Goal: Task Accomplishment & Management: Manage account settings

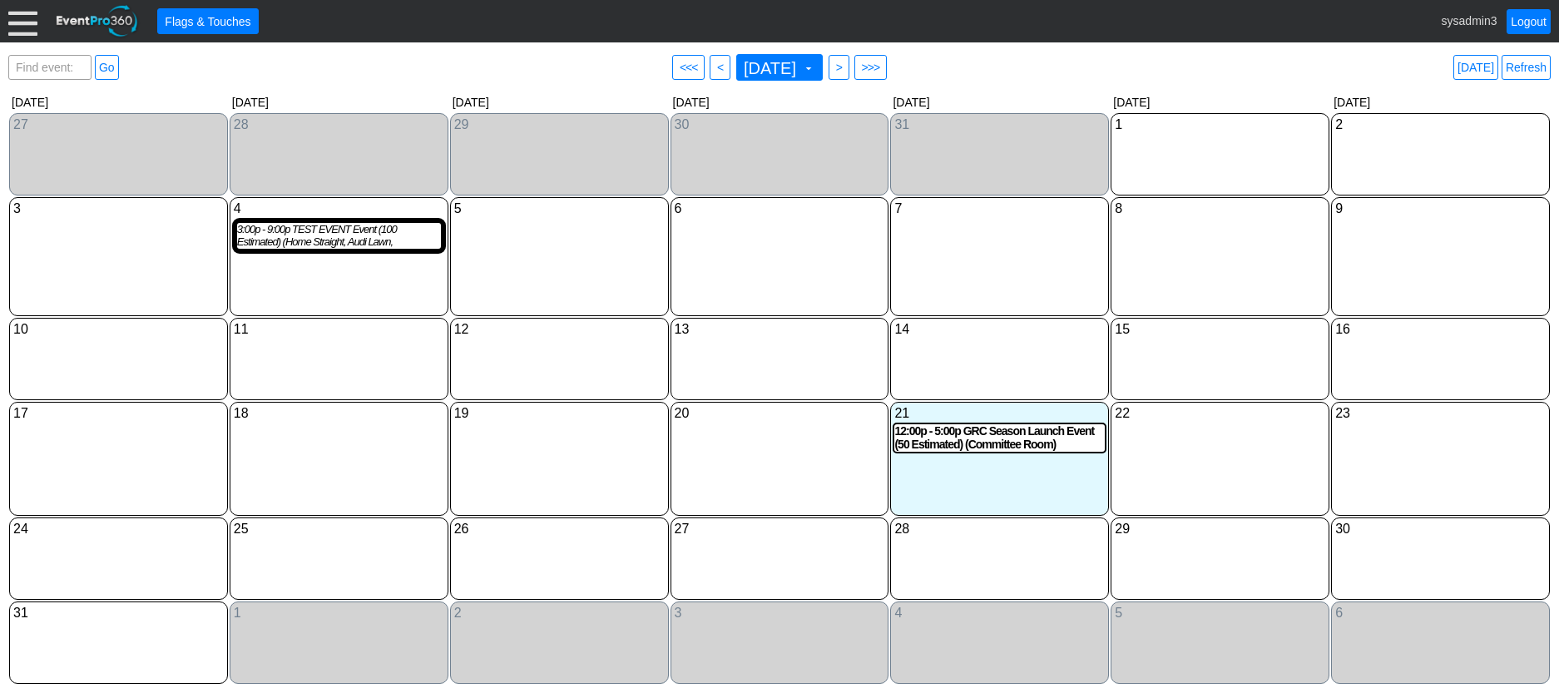
click at [20, 22] on div at bounding box center [22, 21] width 29 height 29
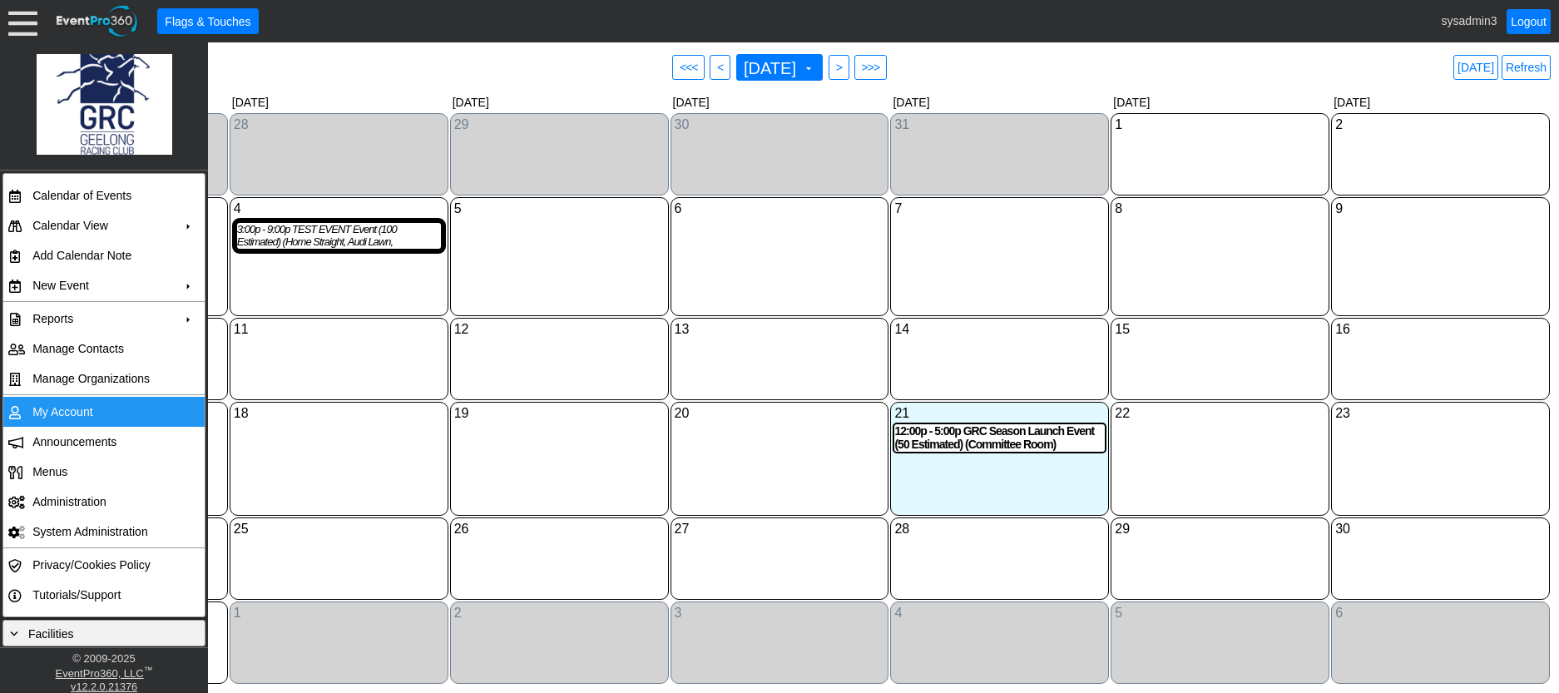
click at [57, 406] on td "My Account" at bounding box center [100, 412] width 149 height 30
click at [1516, 68] on link "Refresh" at bounding box center [1525, 67] width 49 height 25
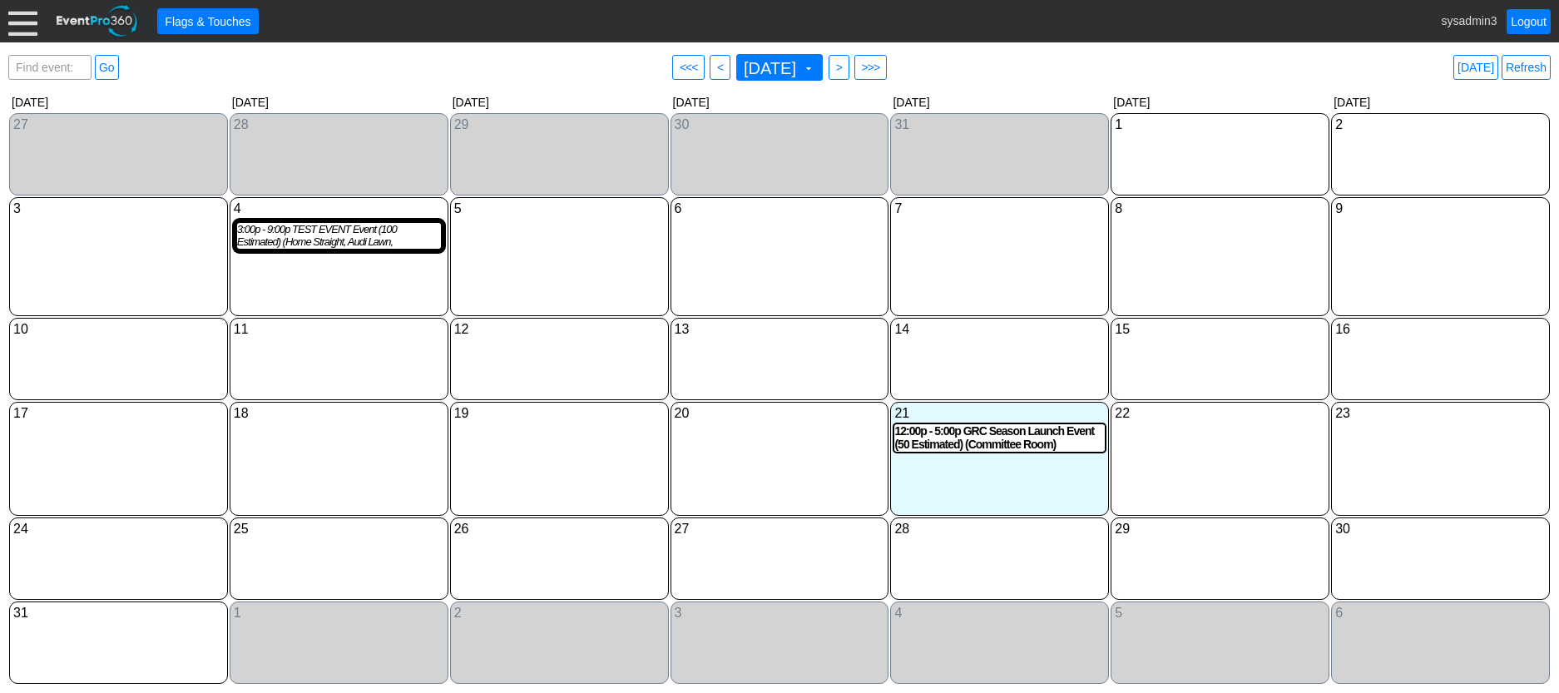
click at [22, 17] on div at bounding box center [22, 21] width 29 height 29
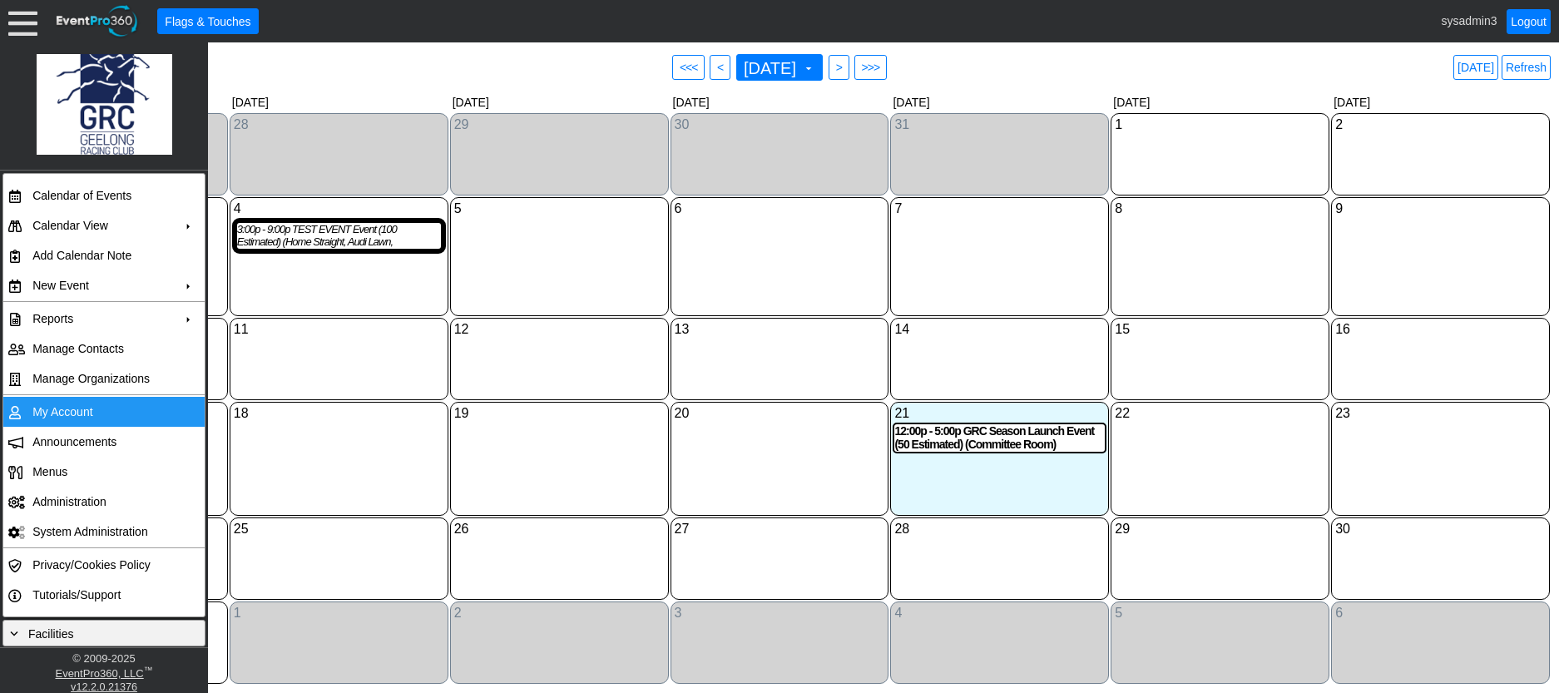
click at [67, 403] on td "My Account" at bounding box center [100, 412] width 149 height 30
click at [1528, 62] on link "Refresh" at bounding box center [1525, 67] width 49 height 25
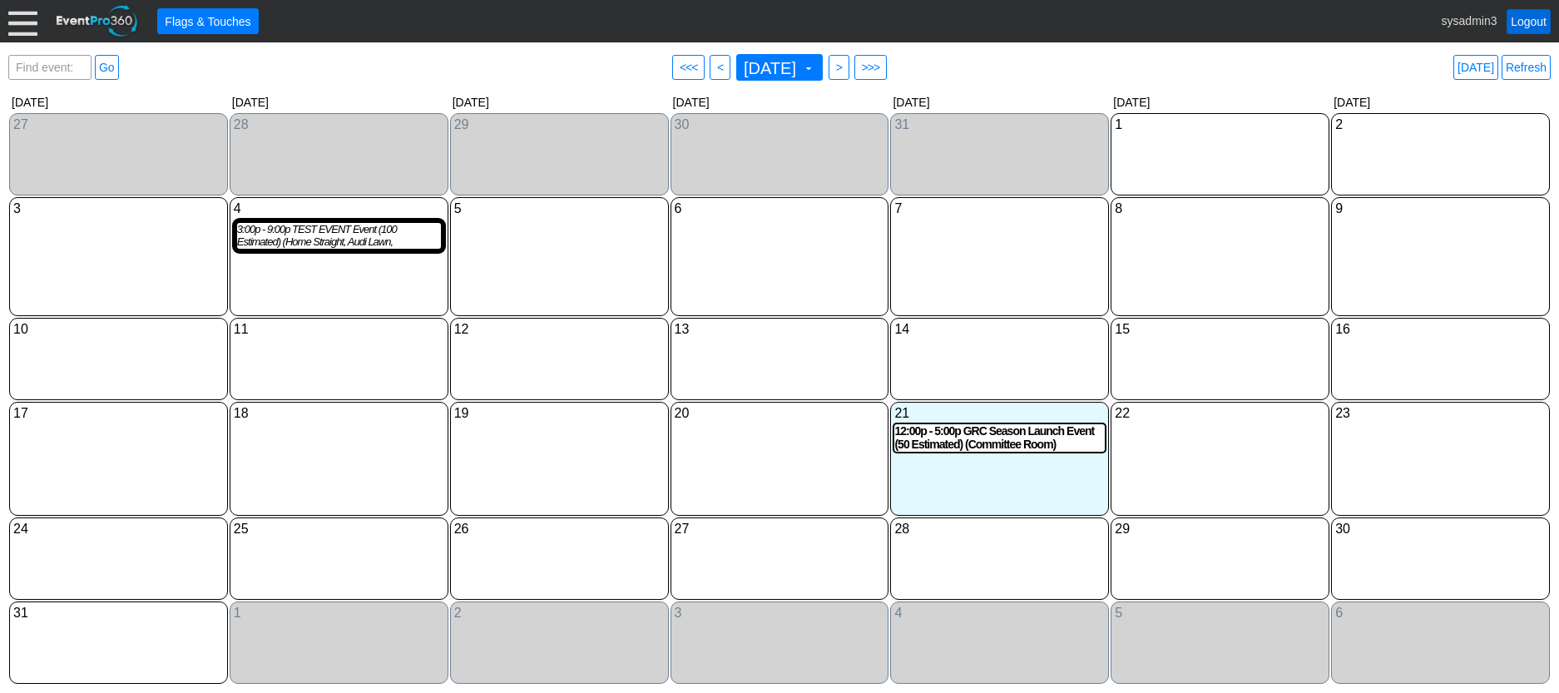
click at [1528, 19] on link "Logout" at bounding box center [1528, 21] width 44 height 25
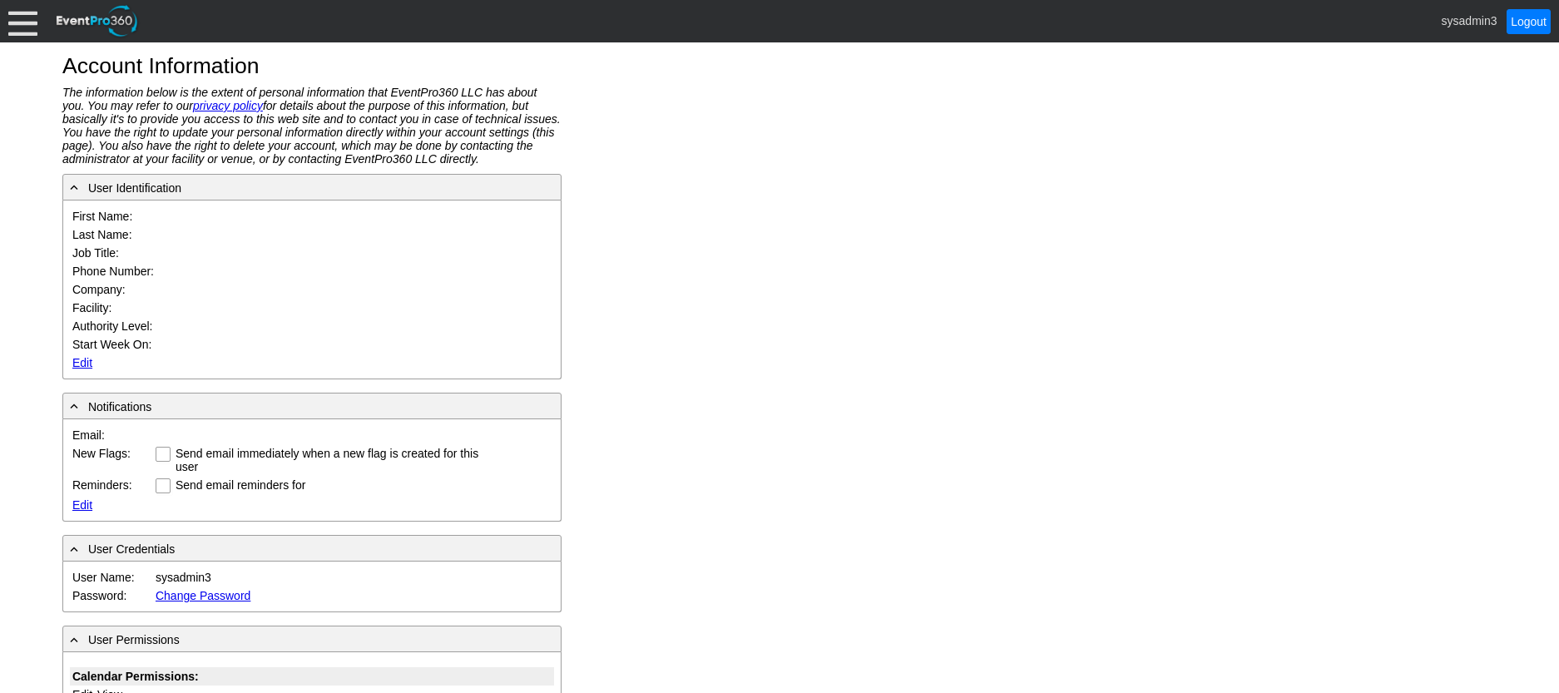
type input "System"
type input "Administrator"
type input "System Administrator"
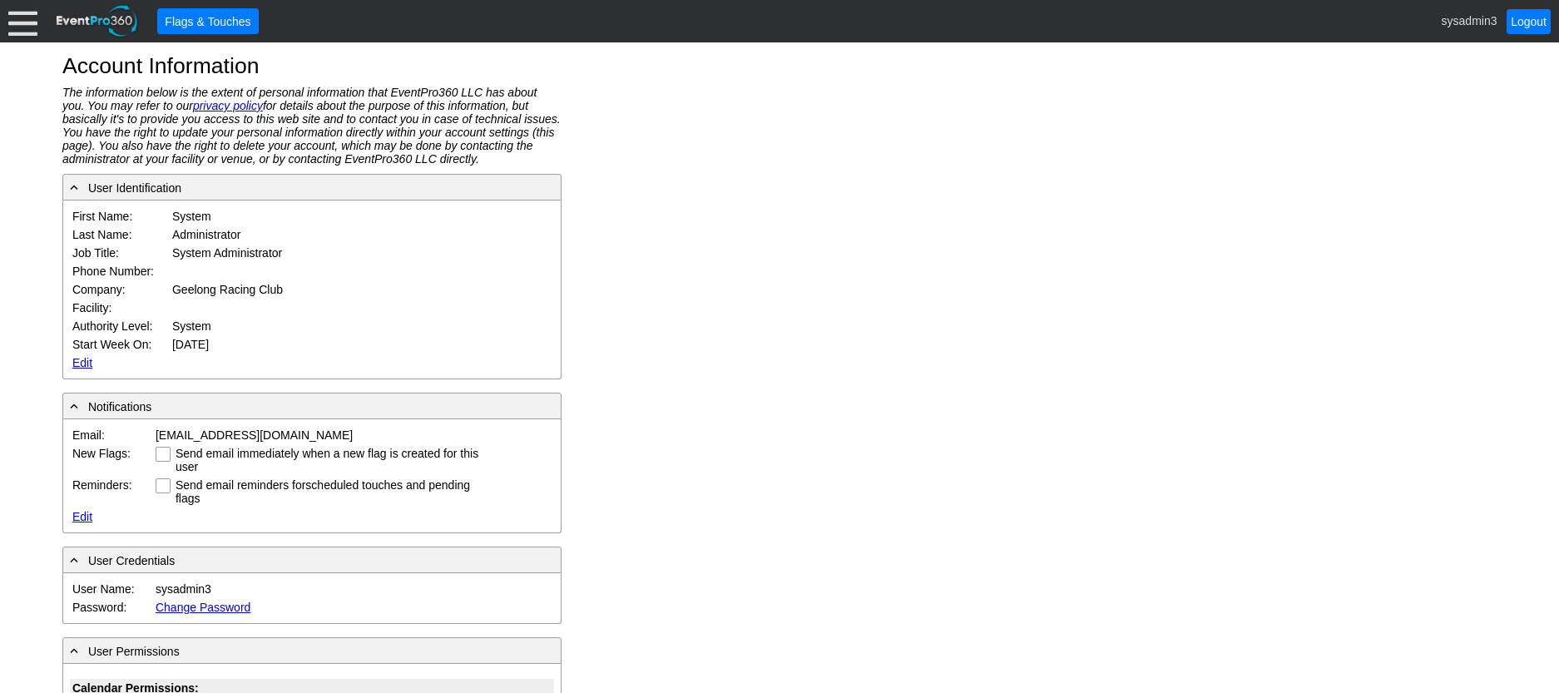
click at [77, 359] on link "Edit" at bounding box center [82, 362] width 20 height 13
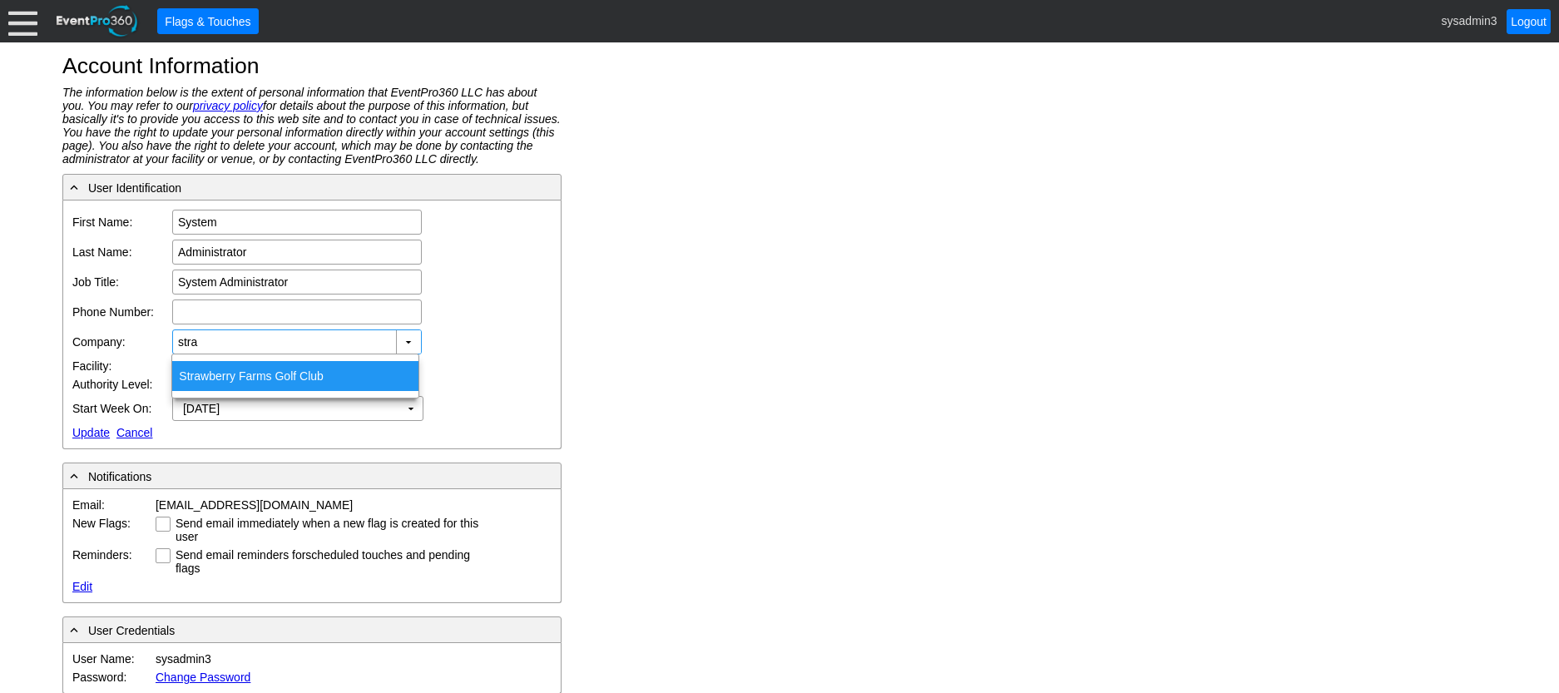
click at [253, 383] on div "Stra wberry Farms Golf Club" at bounding box center [295, 376] width 246 height 30
type input "Strawberry Farms Golf Club"
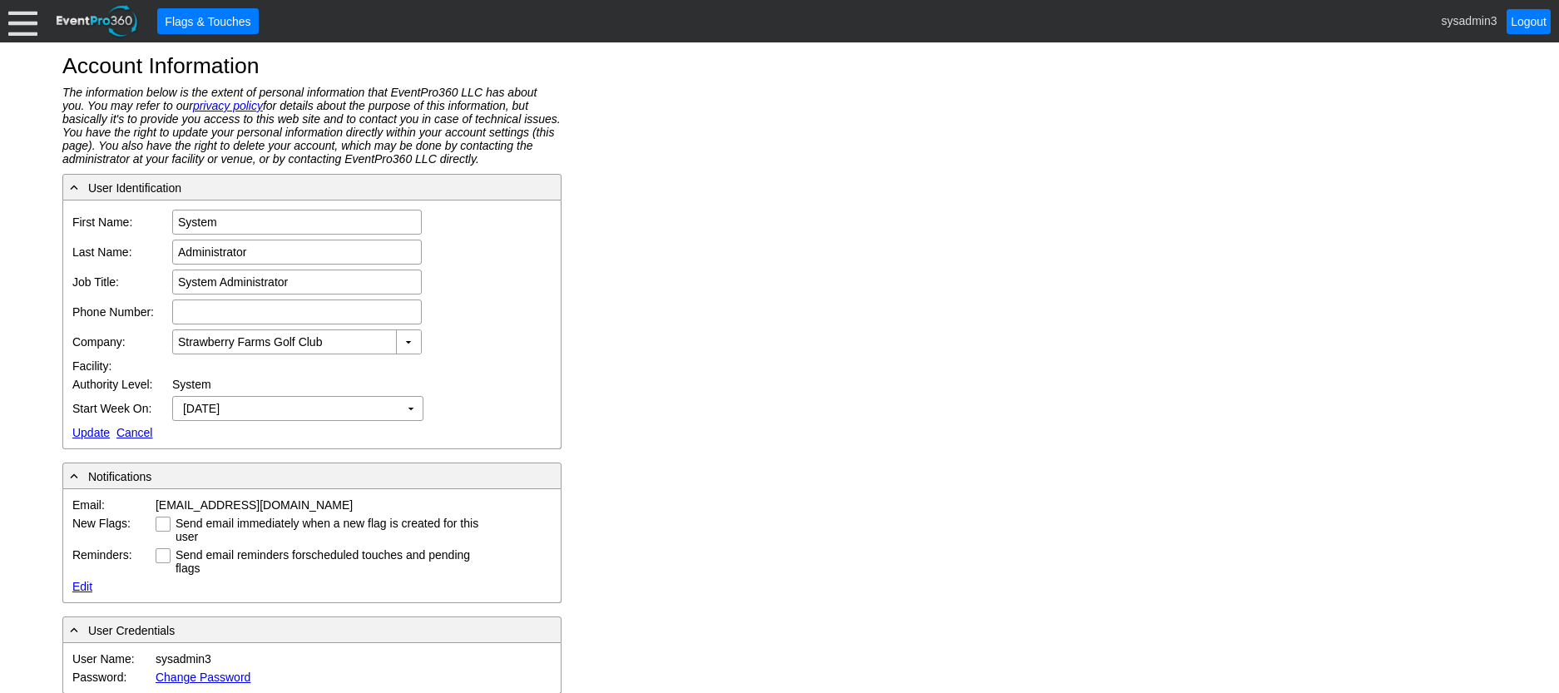
click at [88, 431] on link "Update" at bounding box center [90, 432] width 37 height 13
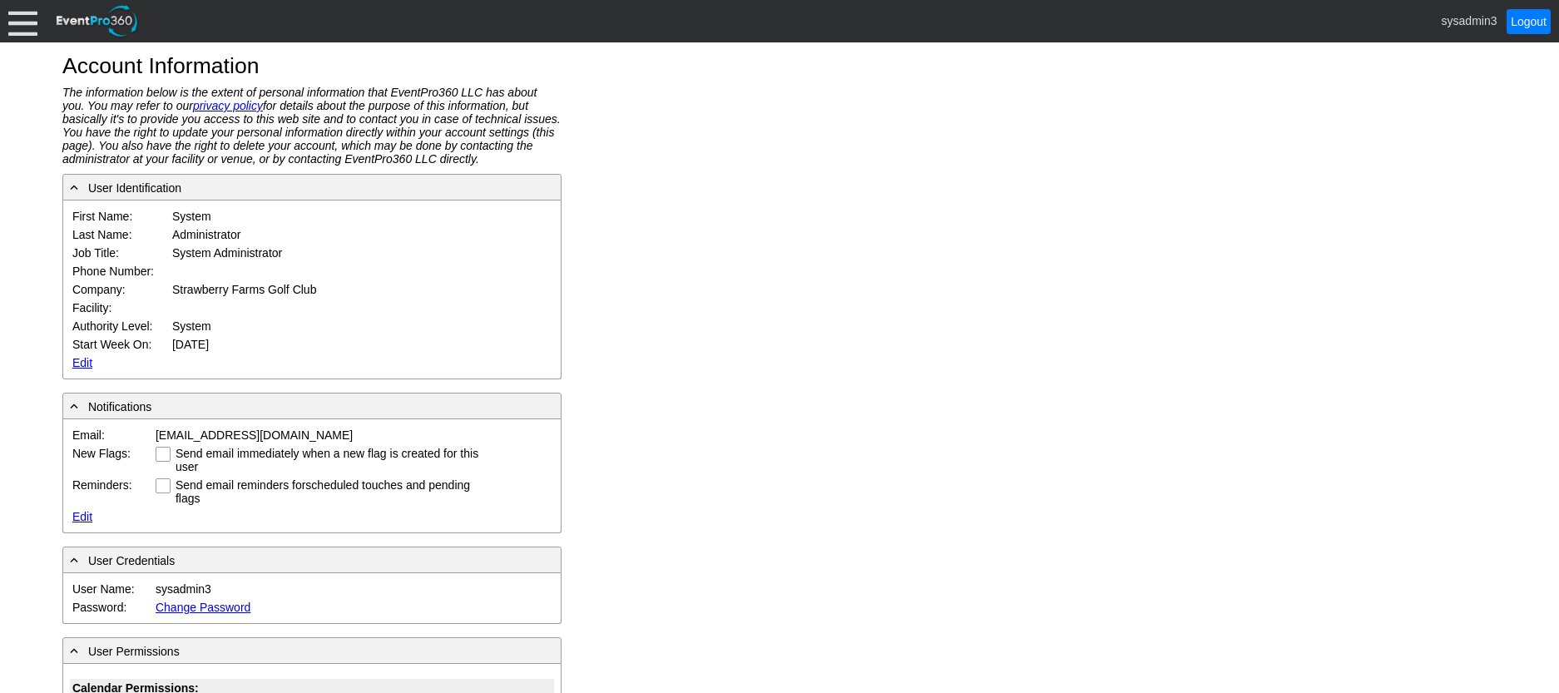
click at [18, 11] on div at bounding box center [22, 21] width 29 height 29
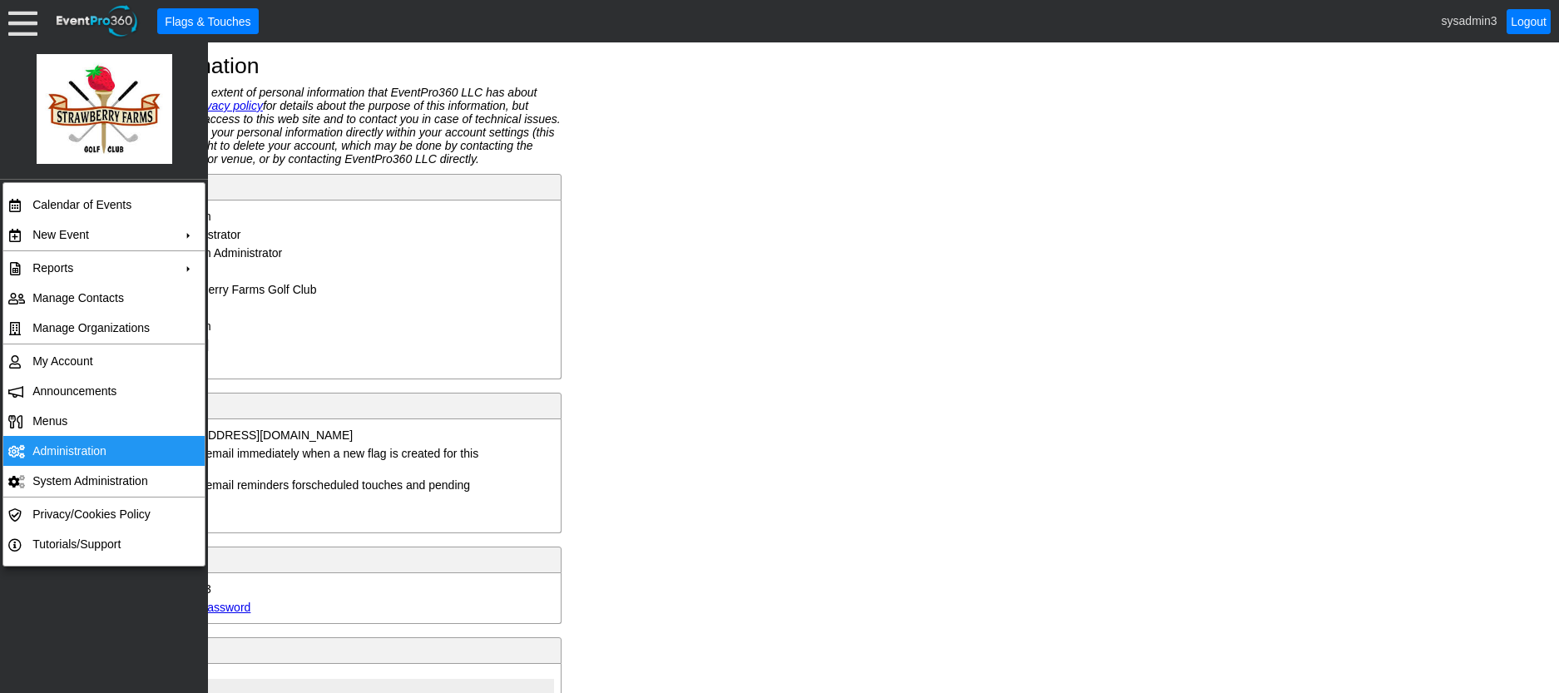
click at [87, 444] on td "Administration" at bounding box center [100, 451] width 149 height 30
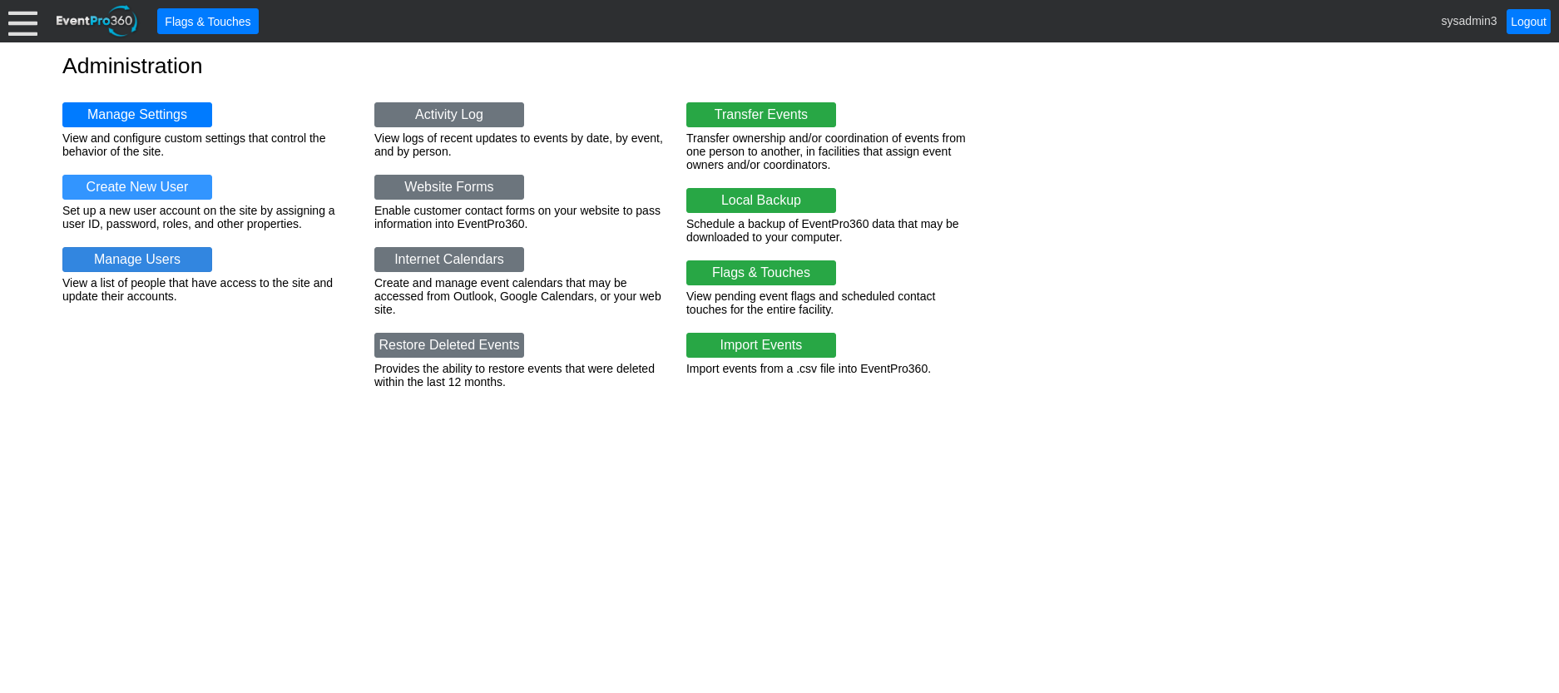
click at [131, 257] on link "Manage Users" at bounding box center [137, 259] width 150 height 25
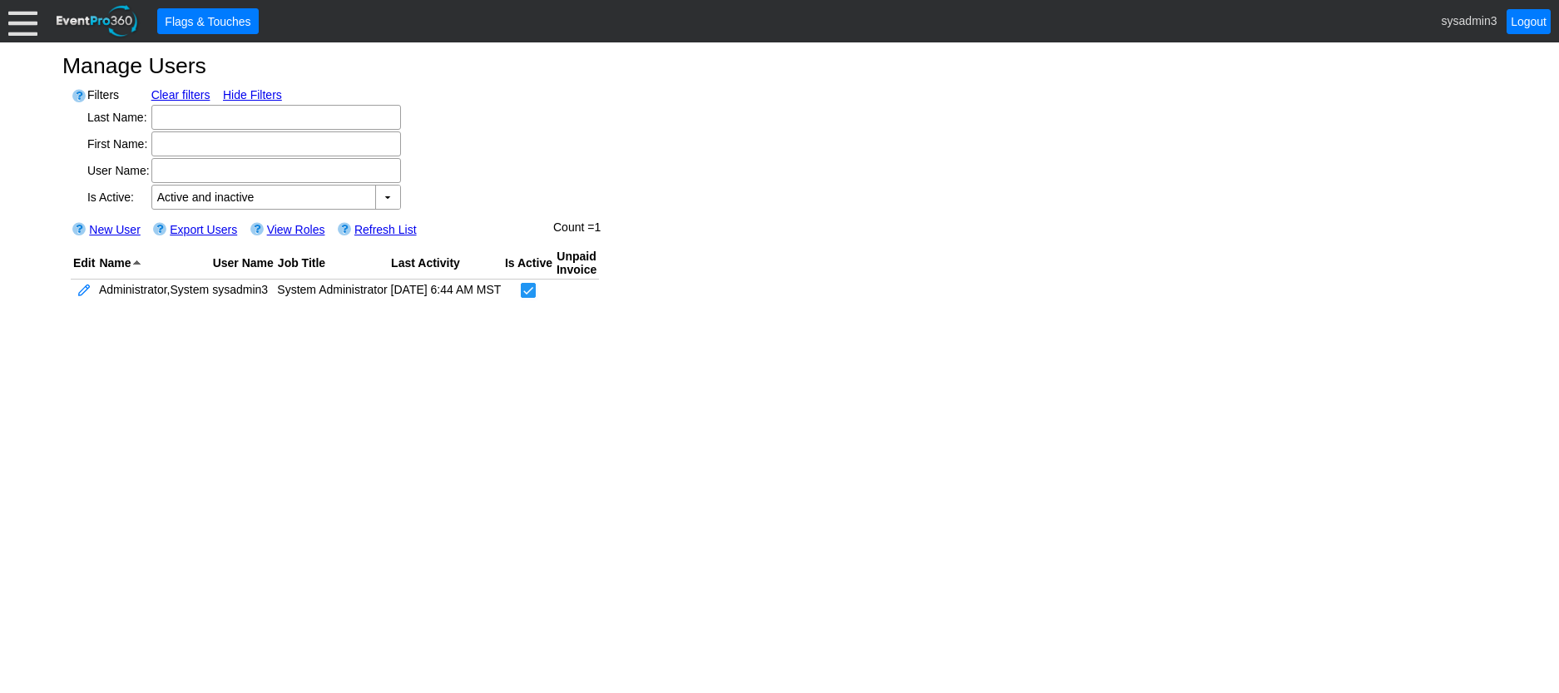
click at [25, 12] on div at bounding box center [22, 21] width 29 height 29
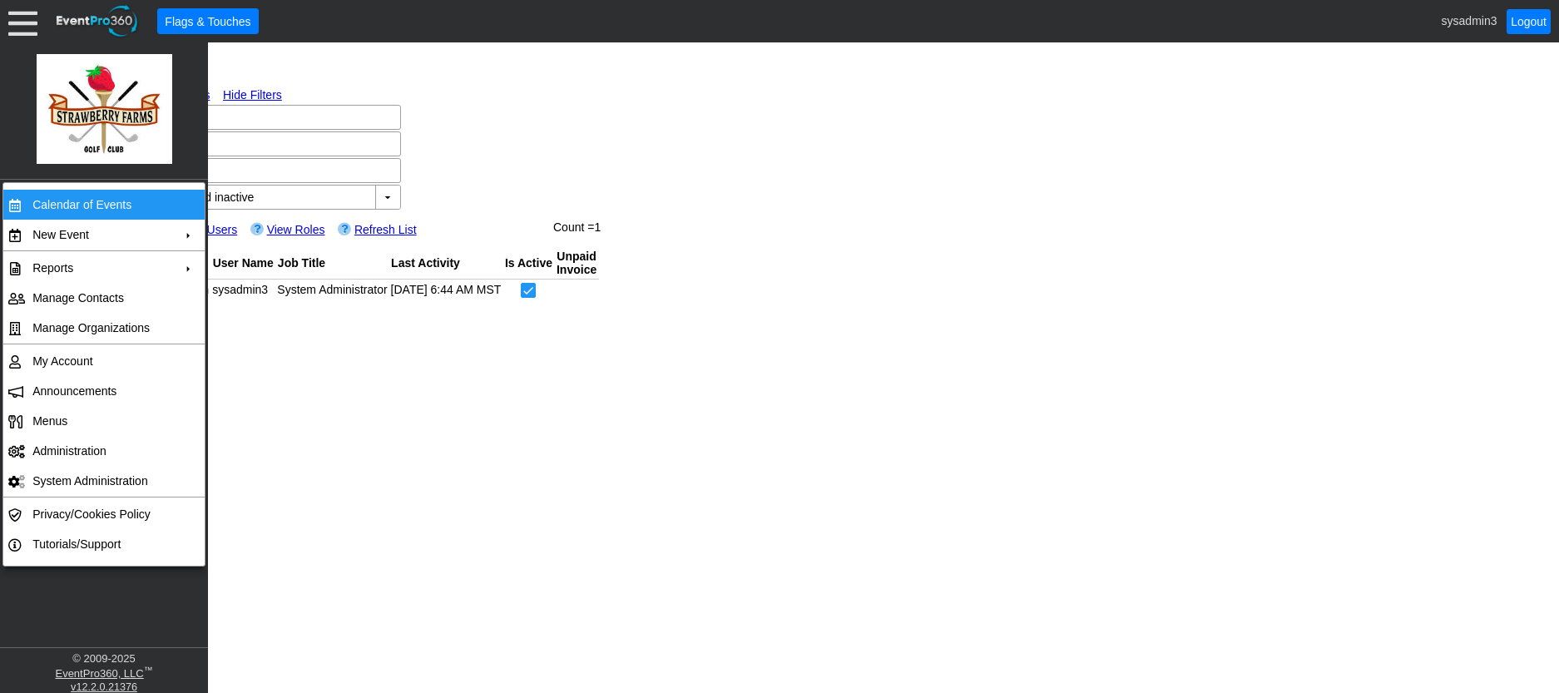
click at [101, 200] on td "Calendar of Events" at bounding box center [100, 205] width 149 height 30
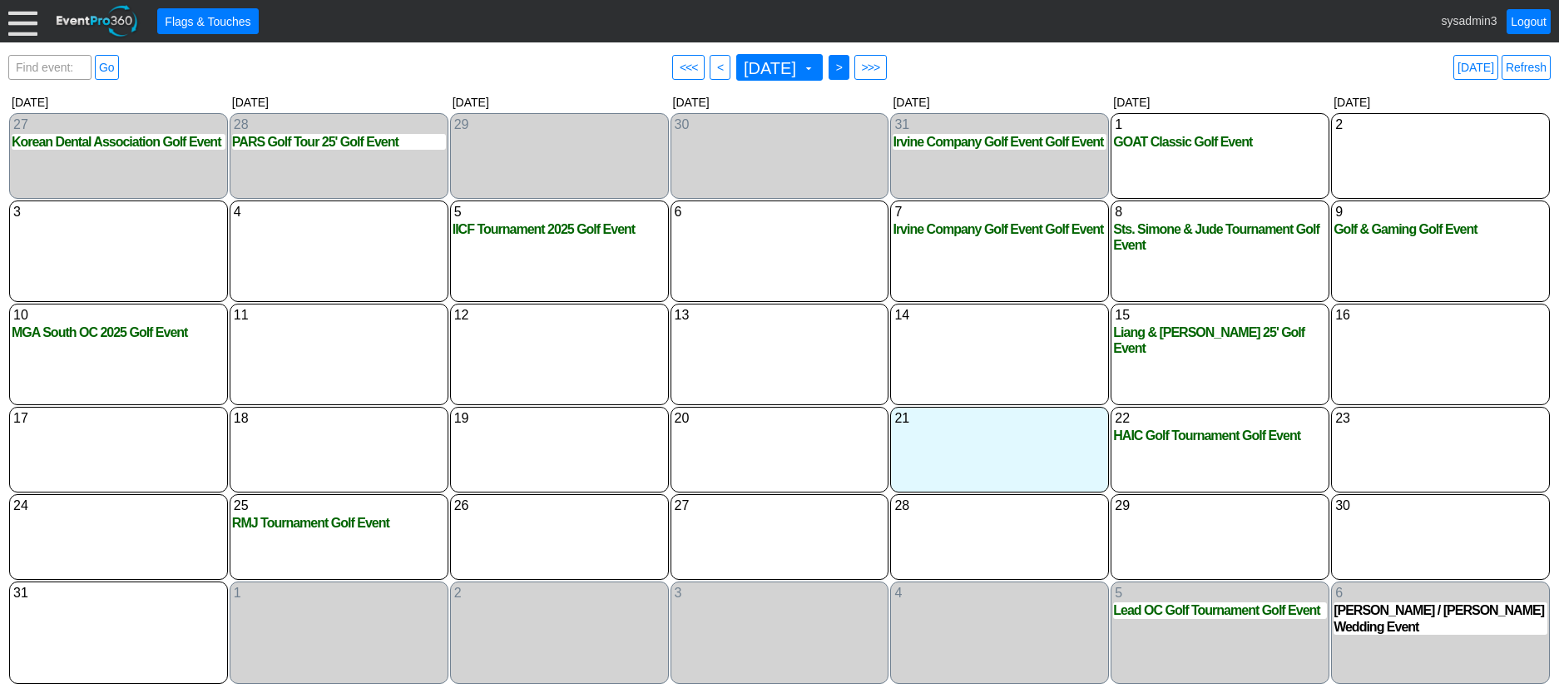
click at [845, 68] on span ">" at bounding box center [839, 67] width 12 height 17
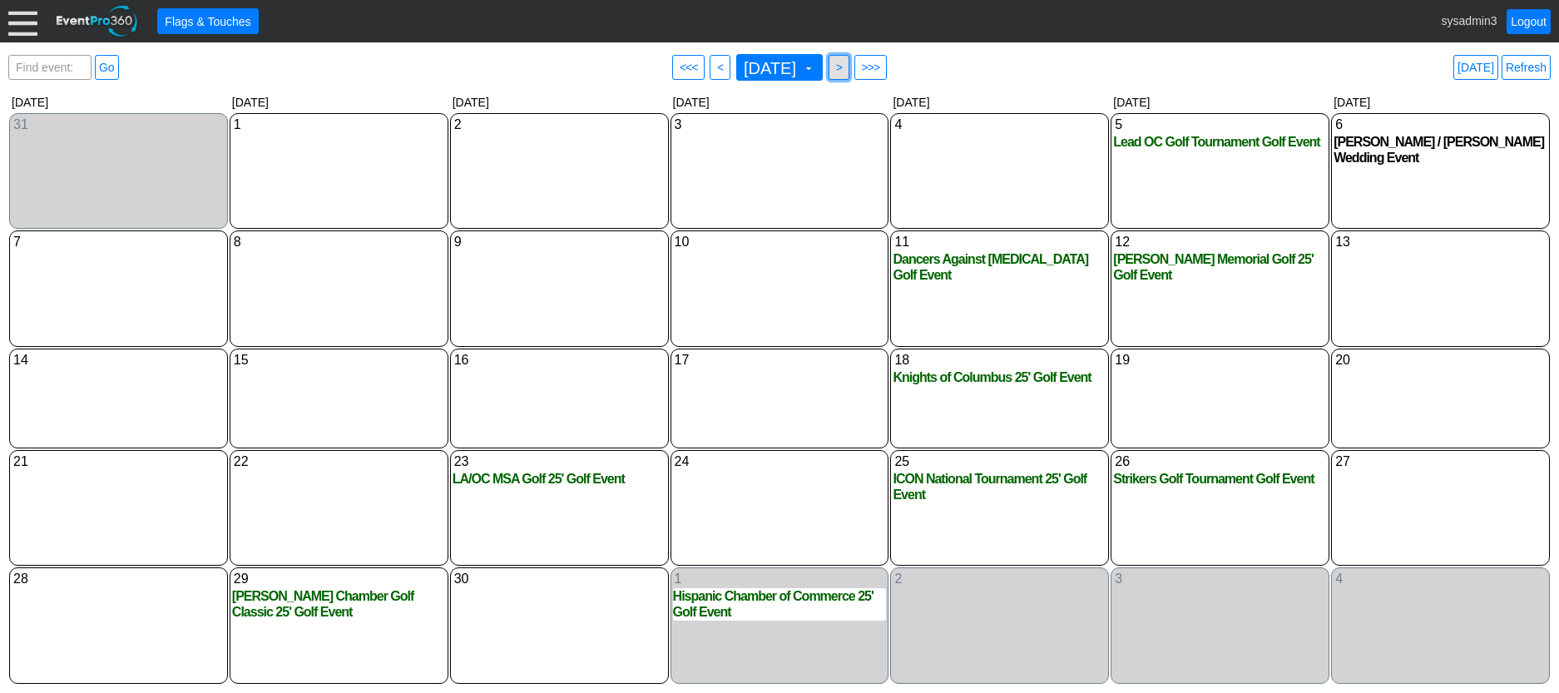
click at [845, 66] on span ">" at bounding box center [839, 67] width 12 height 17
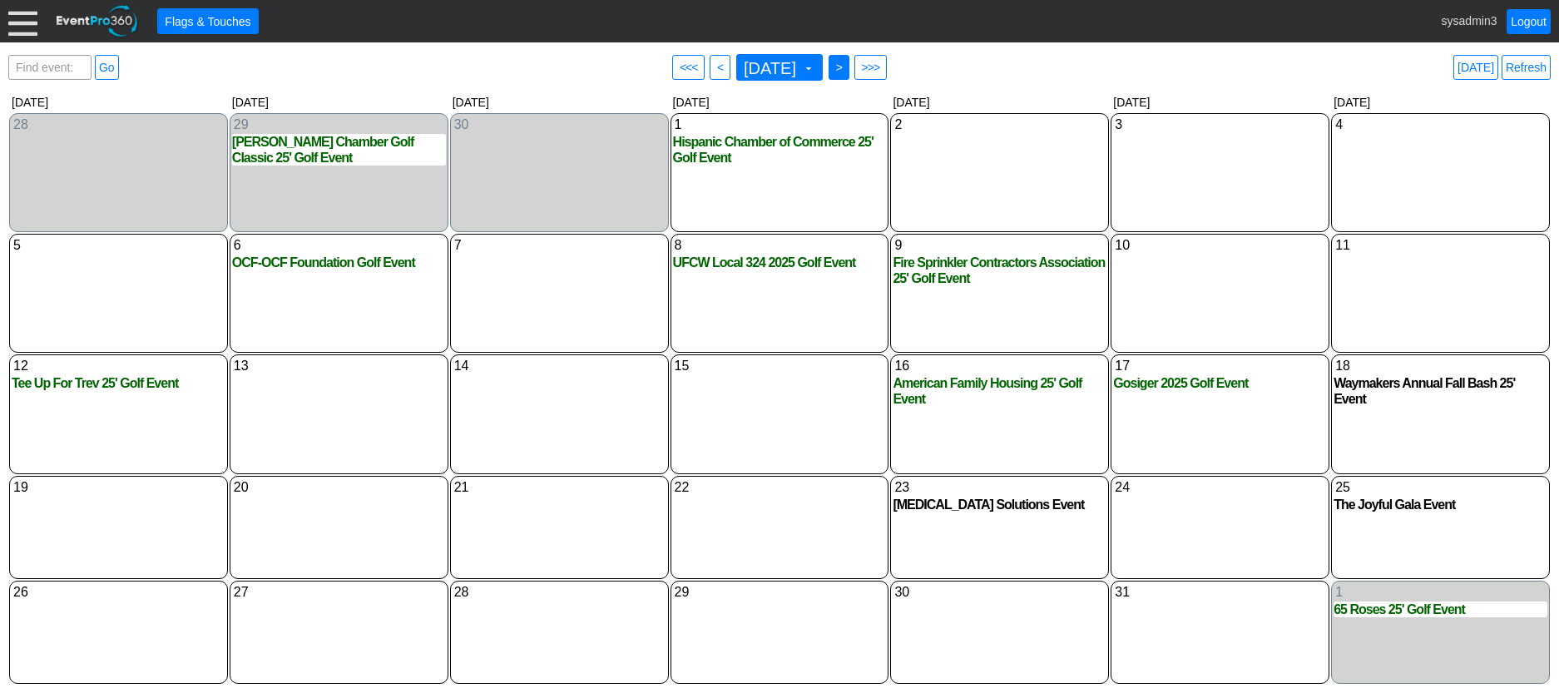
click at [845, 68] on span ">" at bounding box center [839, 67] width 12 height 17
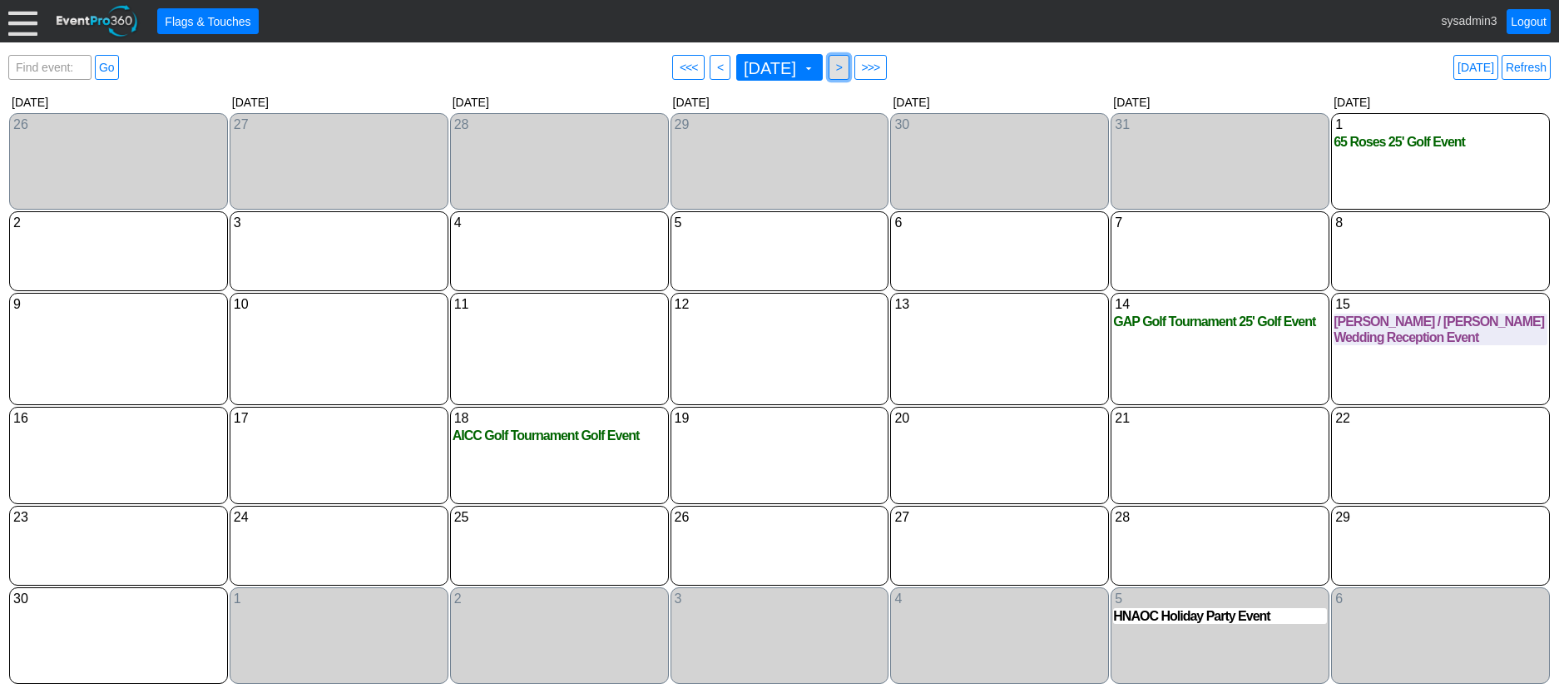
click at [845, 64] on span ">" at bounding box center [839, 67] width 12 height 17
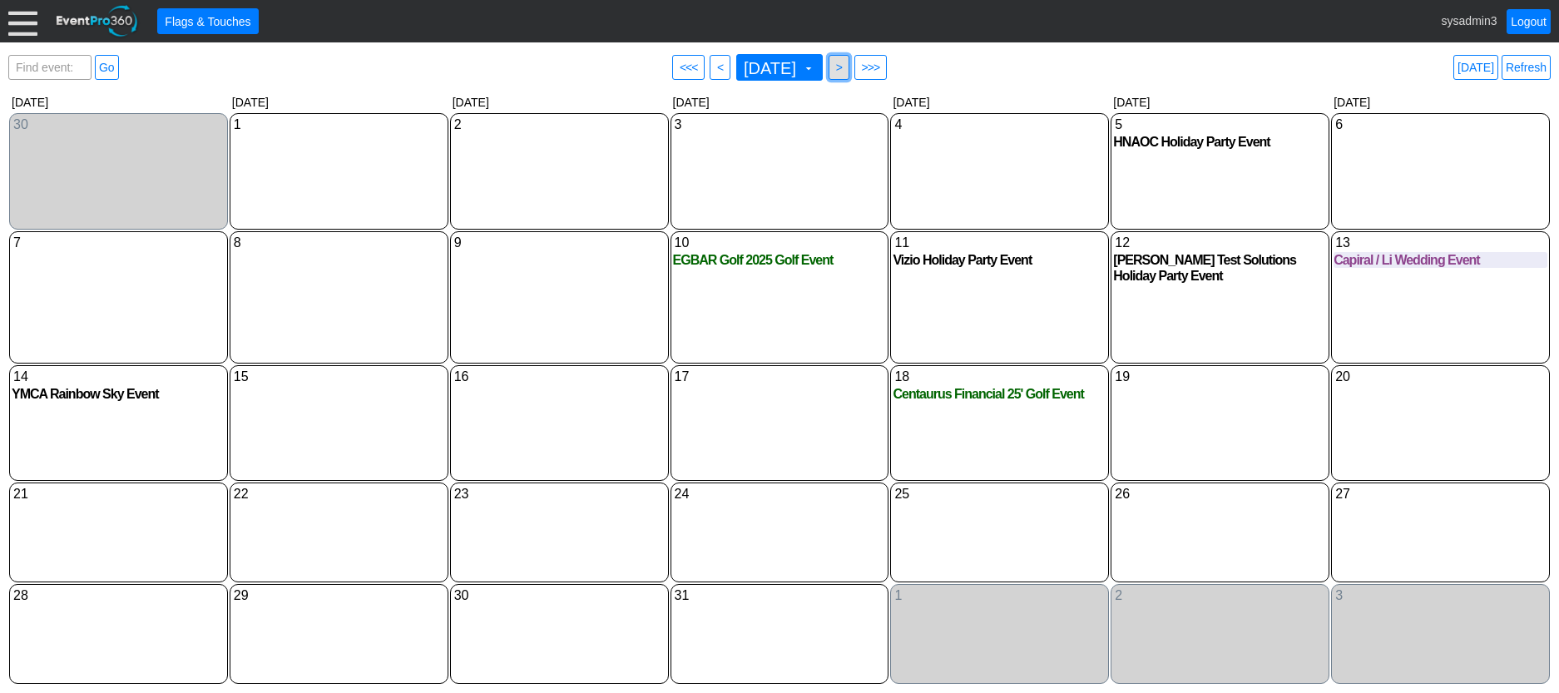
click at [845, 65] on span ">" at bounding box center [839, 67] width 12 height 17
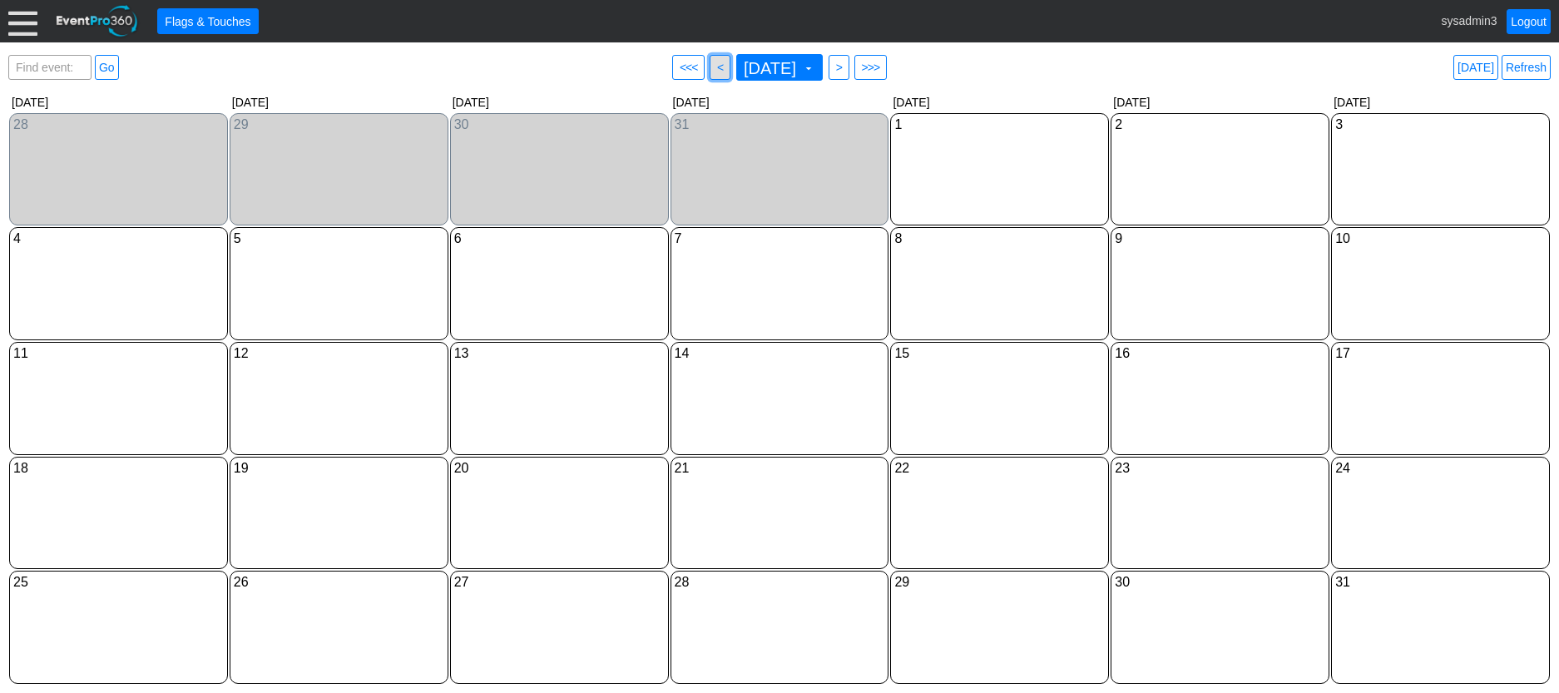
click at [714, 62] on span "<" at bounding box center [720, 67] width 12 height 17
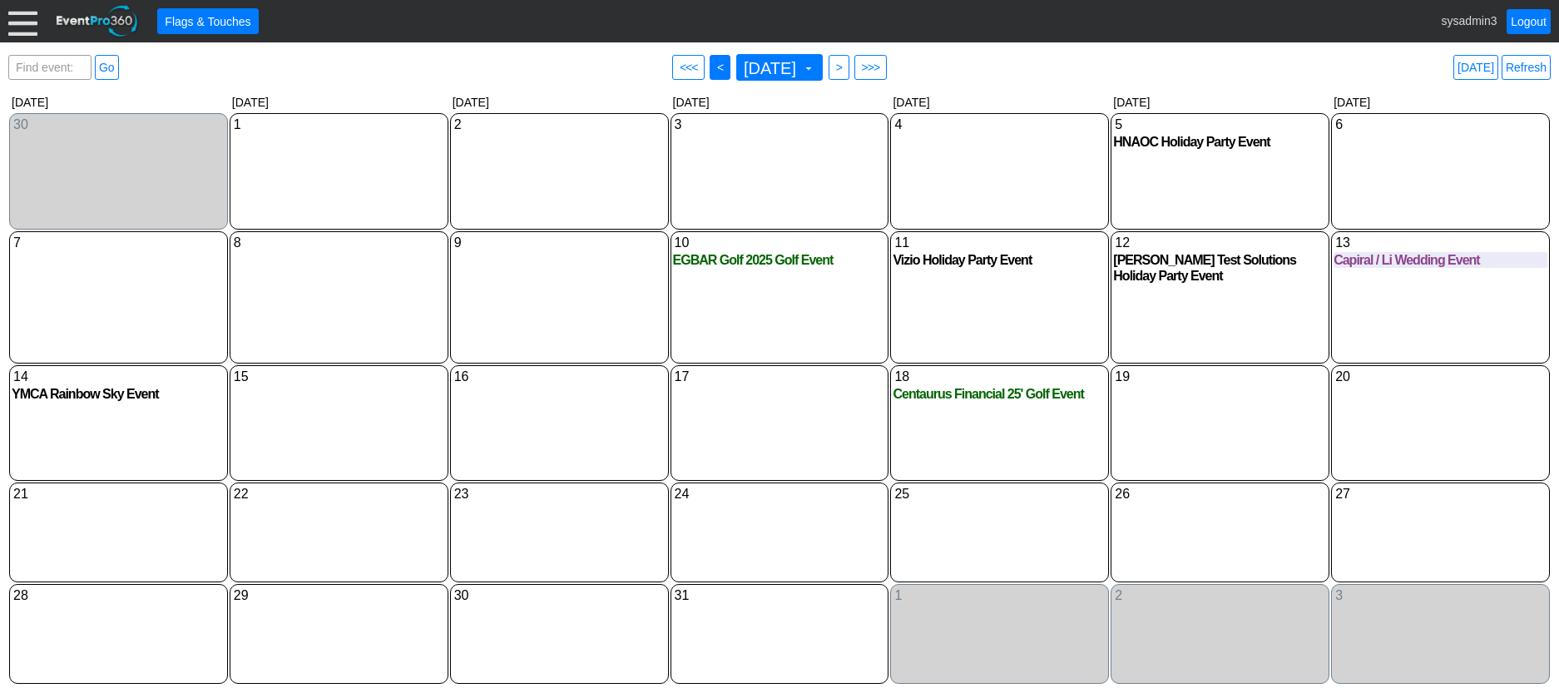
click at [710, 63] on span "● <" at bounding box center [720, 67] width 21 height 25
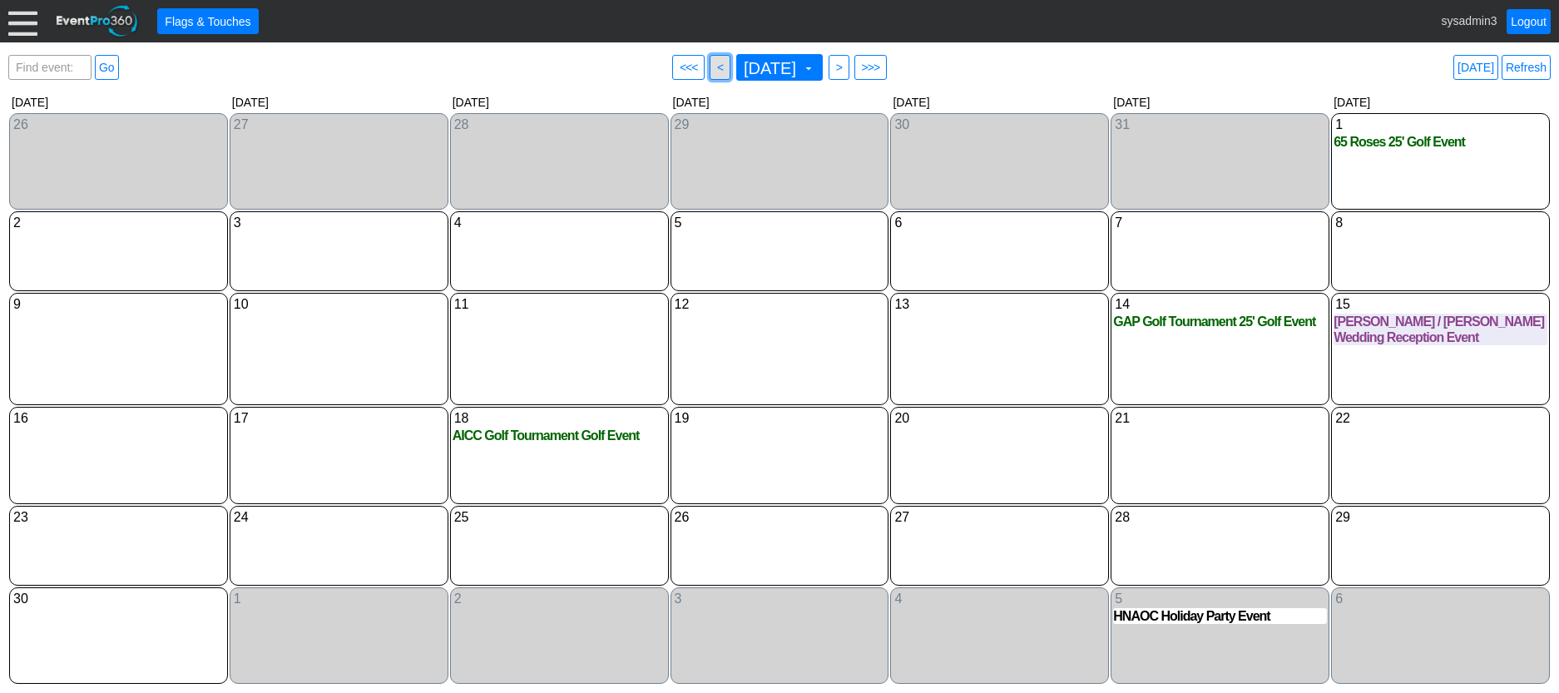
click at [714, 65] on span "<" at bounding box center [720, 67] width 12 height 17
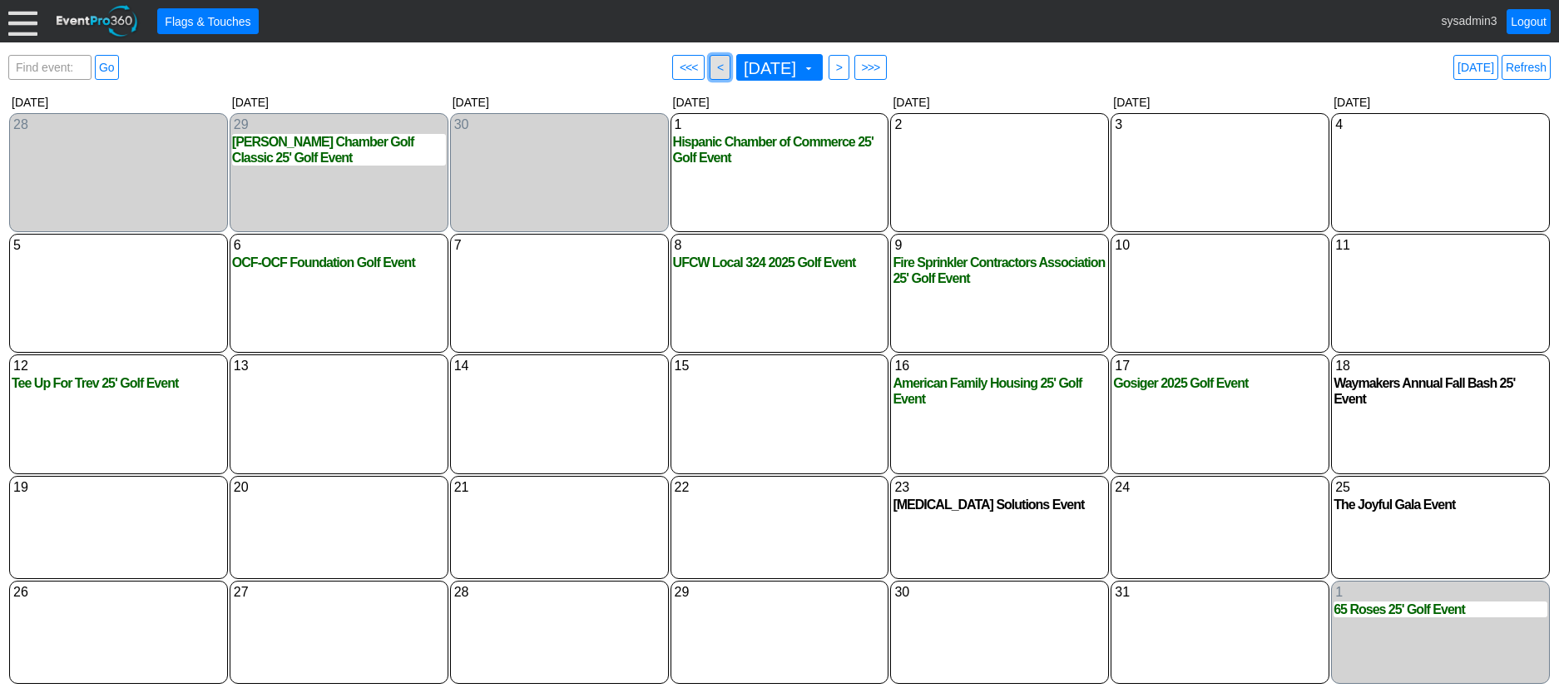
click at [714, 65] on span "<" at bounding box center [720, 67] width 12 height 17
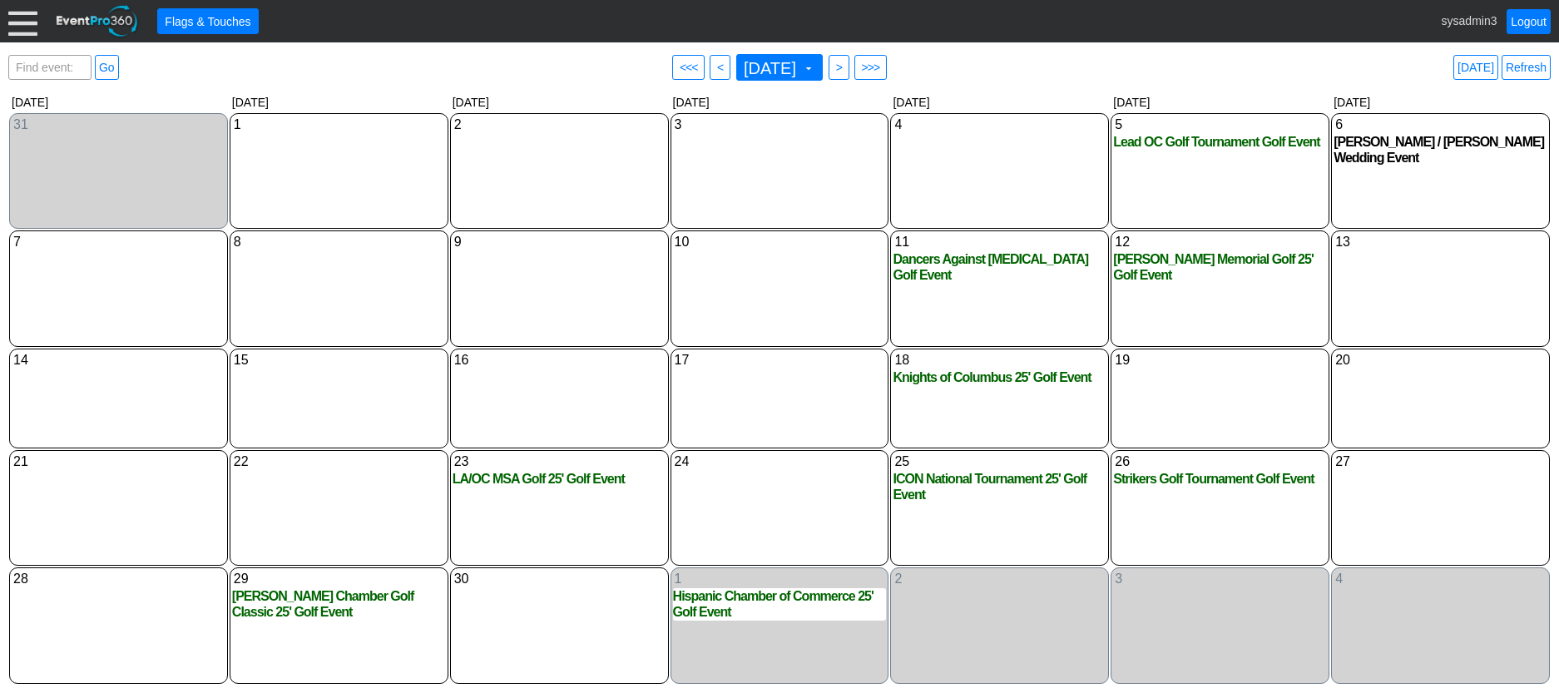
click at [710, 65] on span "● <" at bounding box center [720, 67] width 21 height 25
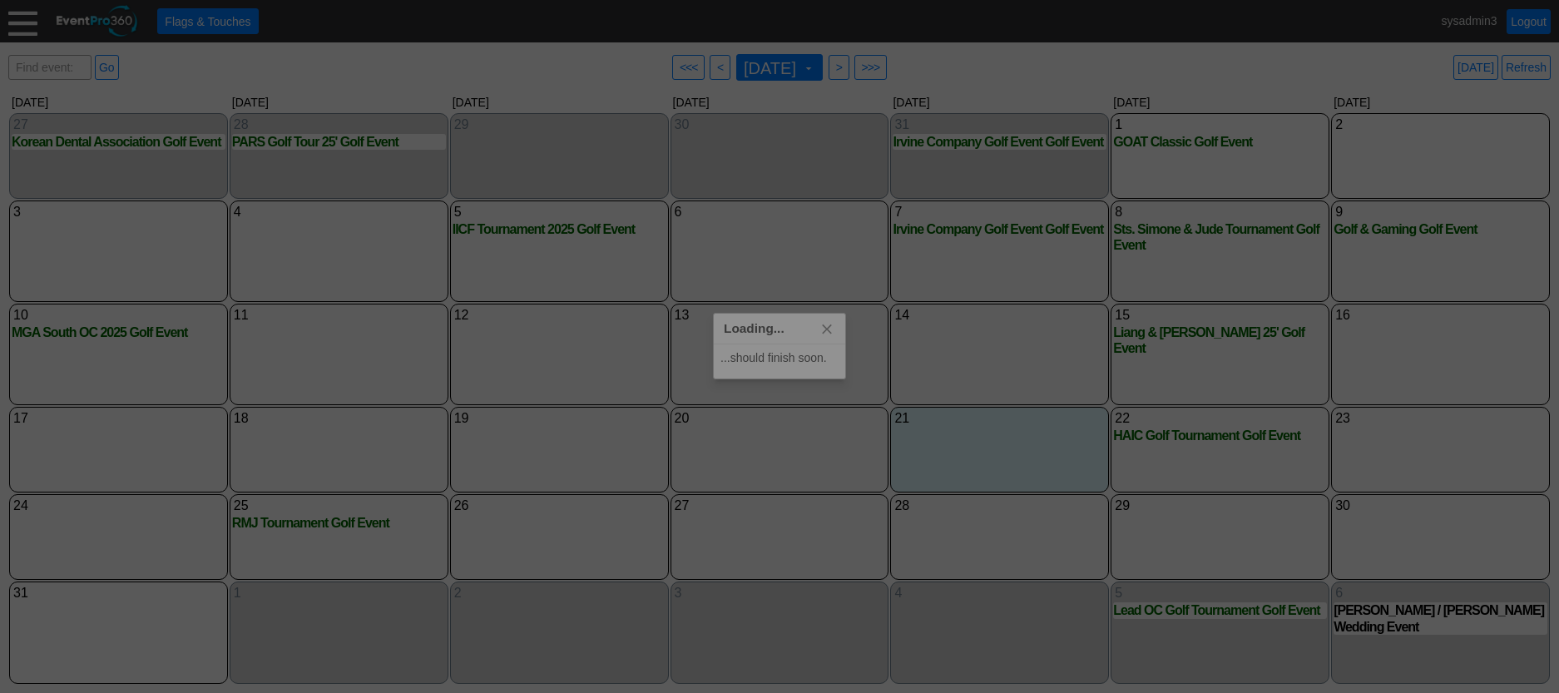
click at [714, 65] on span "<" at bounding box center [720, 67] width 12 height 17
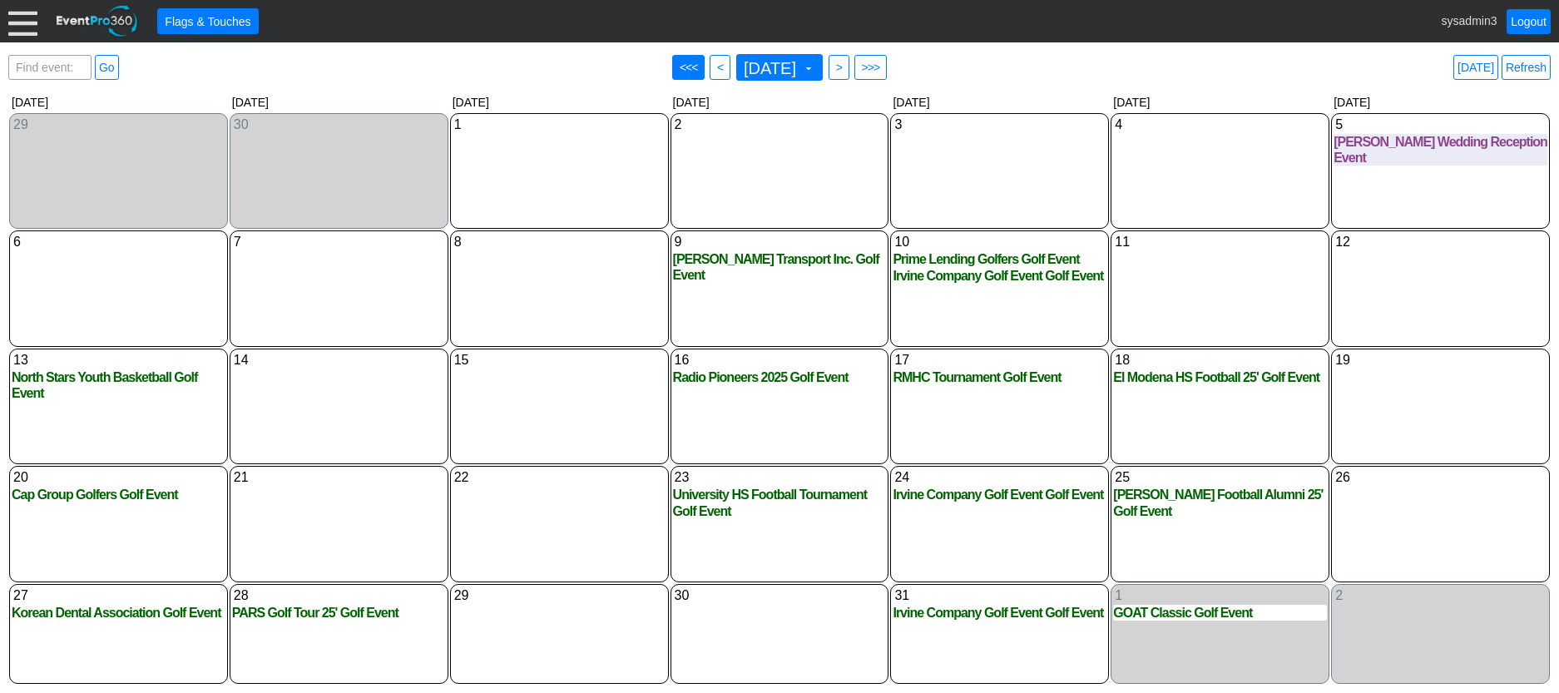
click at [693, 65] on span "● <<<" at bounding box center [688, 67] width 33 height 25
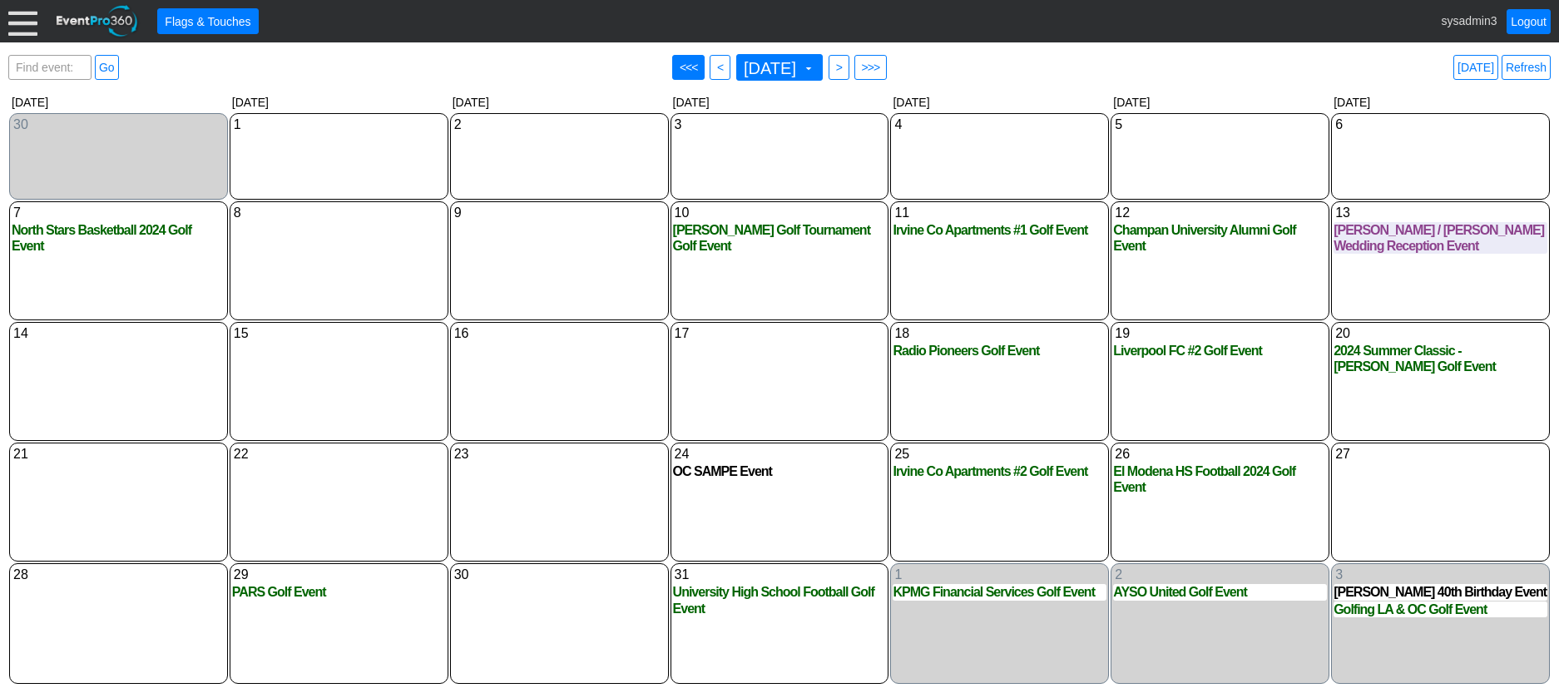
click at [693, 65] on span "● <<<" at bounding box center [688, 67] width 33 height 25
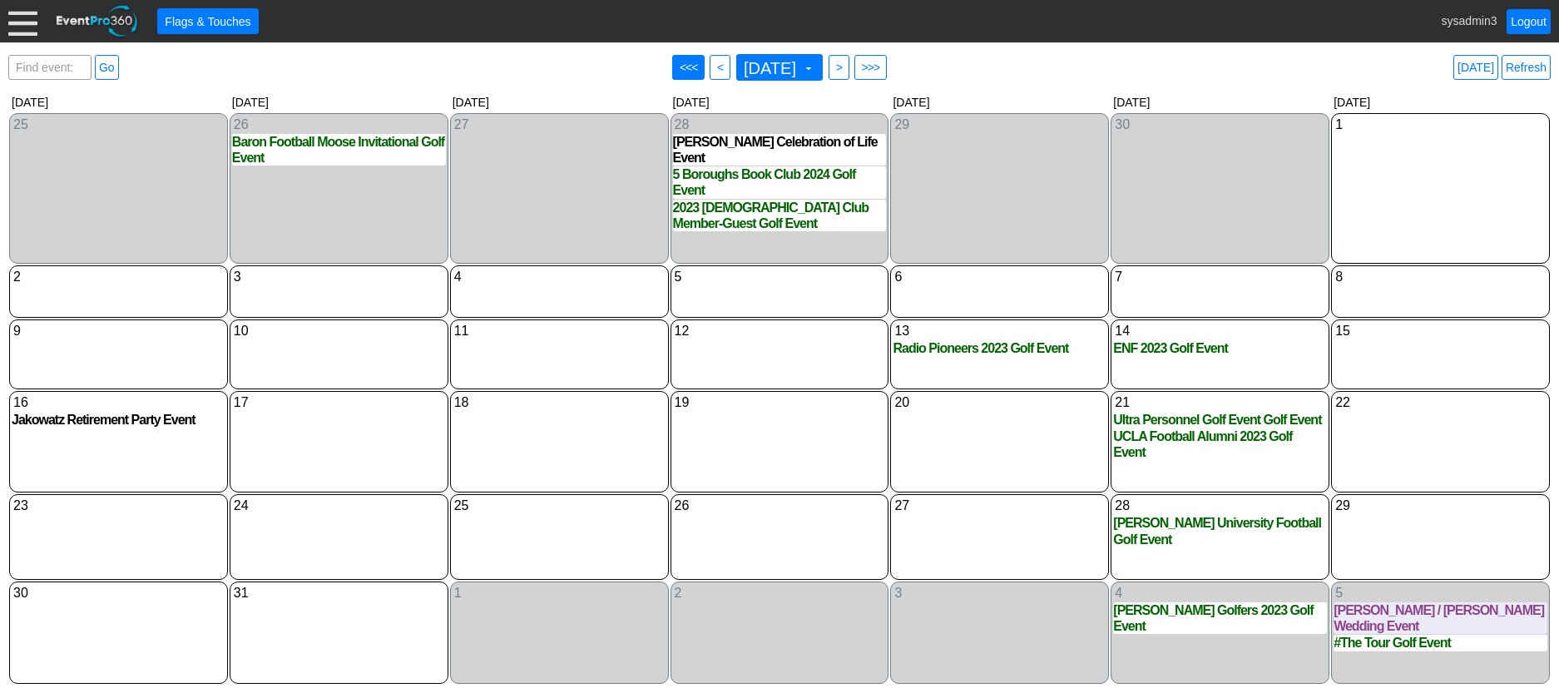
click at [693, 65] on span "● <<<" at bounding box center [688, 67] width 33 height 25
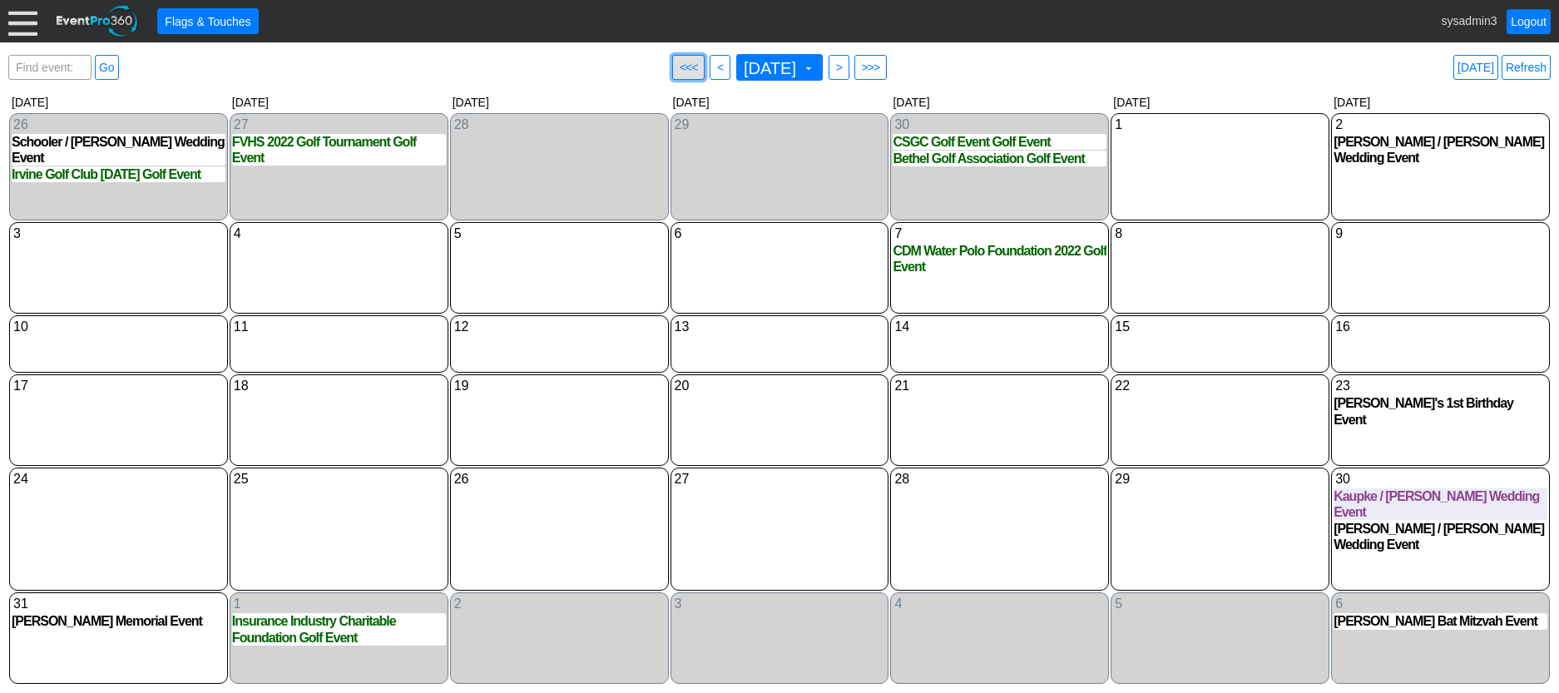
click at [693, 65] on span "● <<<" at bounding box center [688, 67] width 33 height 25
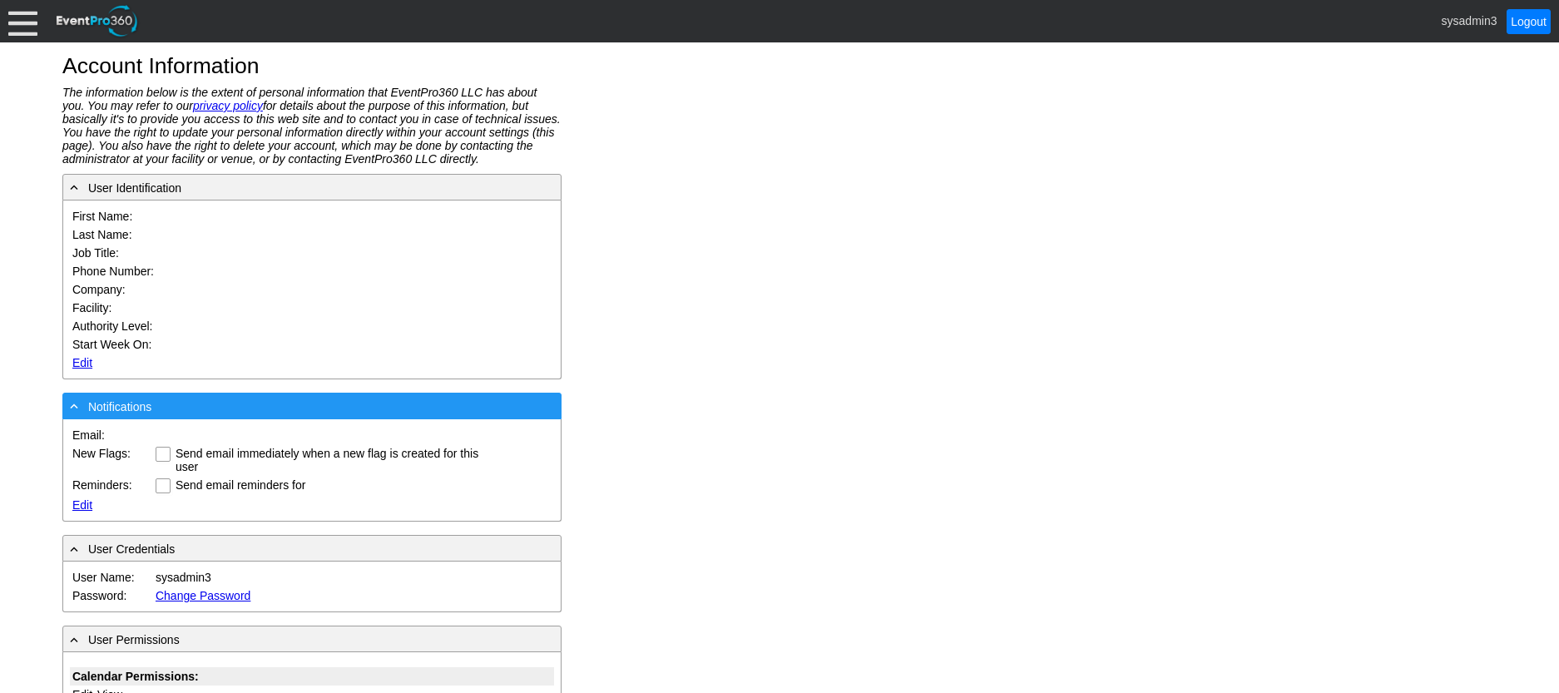
type input "System"
type input "Administrator"
type input "System Administrator"
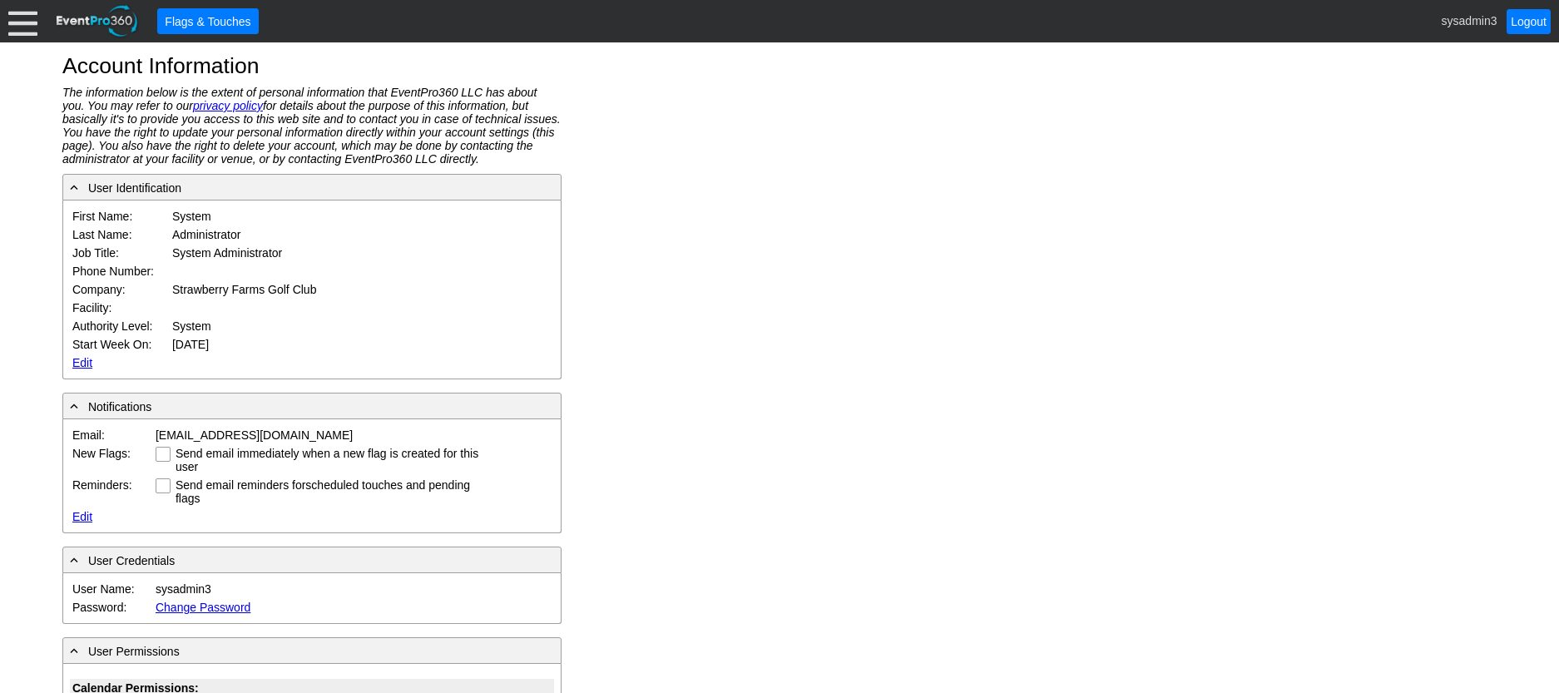
click at [79, 360] on link "Edit" at bounding box center [82, 362] width 20 height 13
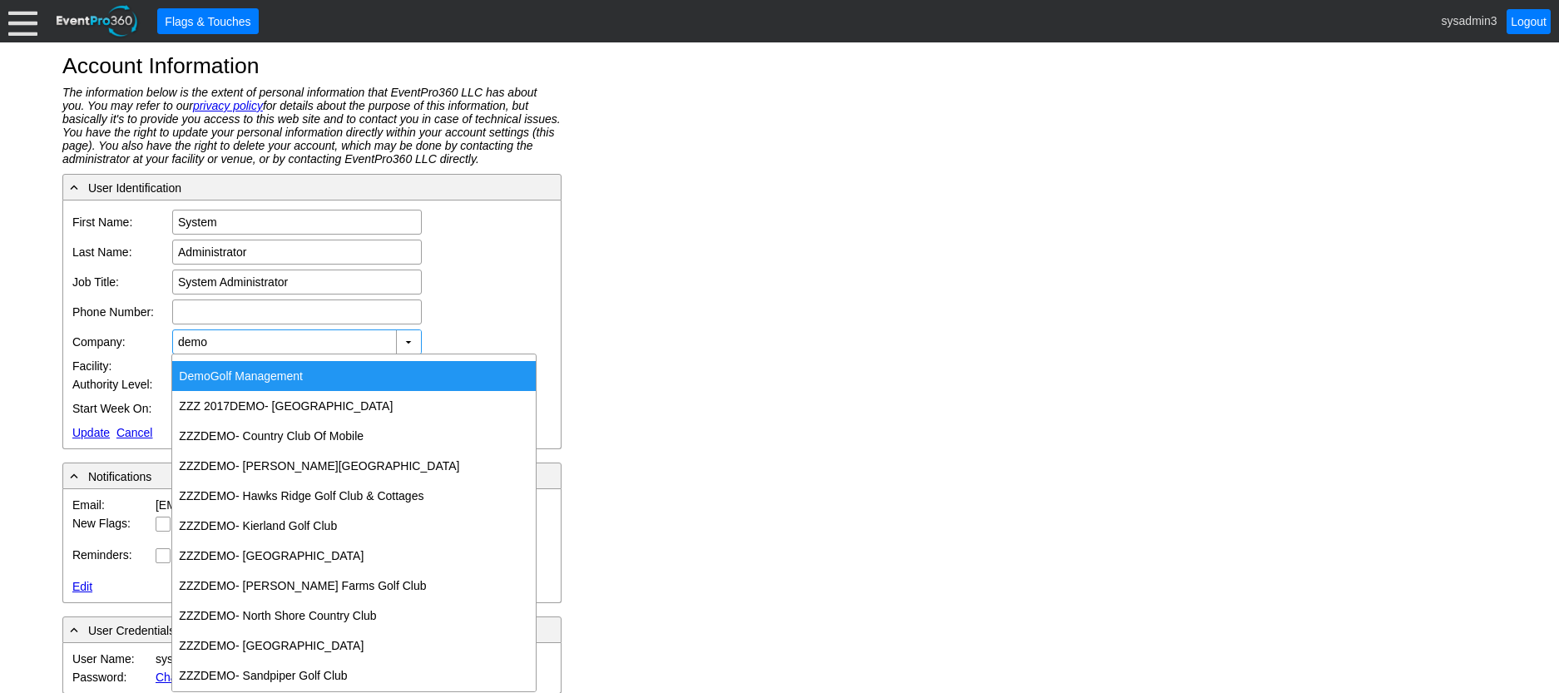
click at [262, 372] on div "Demo Golf Management" at bounding box center [353, 376] width 363 height 30
type input "Demo Golf Management"
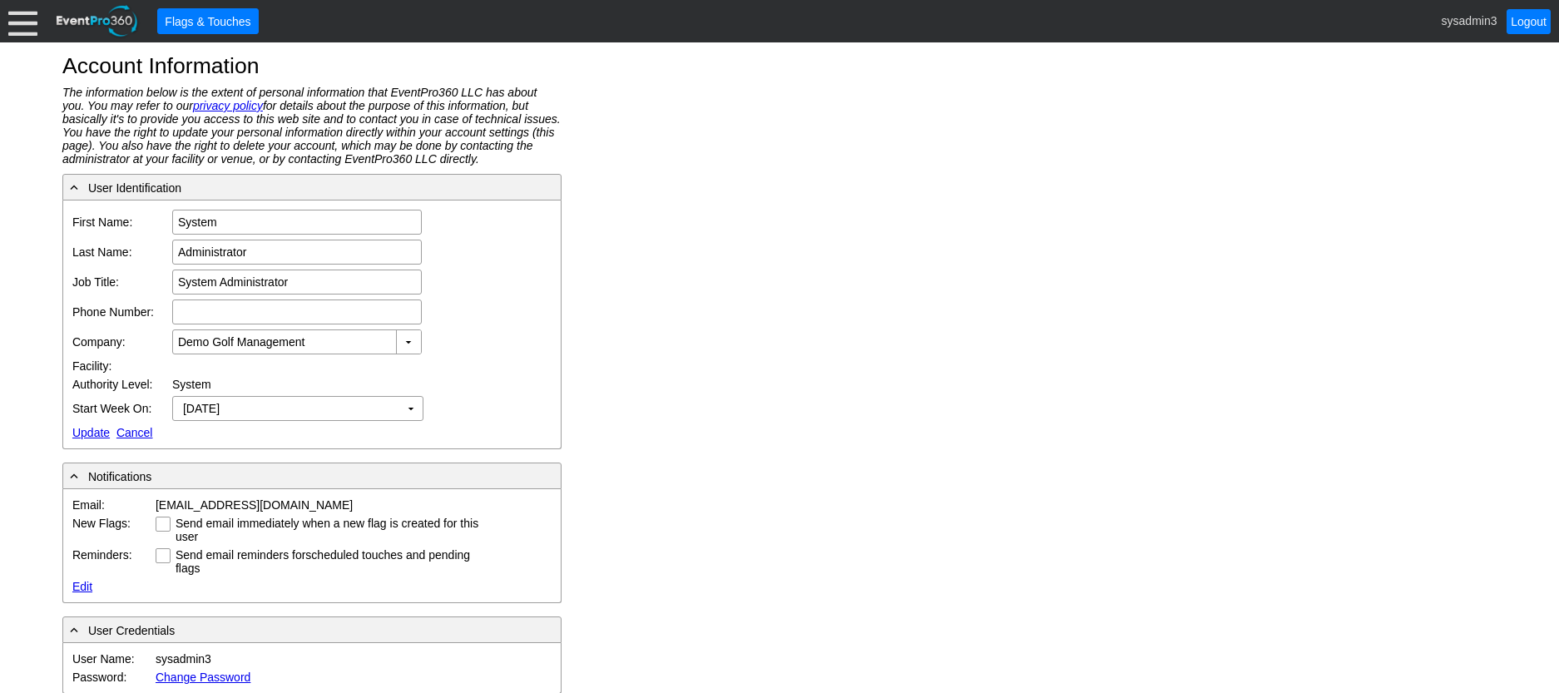
click at [85, 429] on link "Update" at bounding box center [90, 432] width 37 height 13
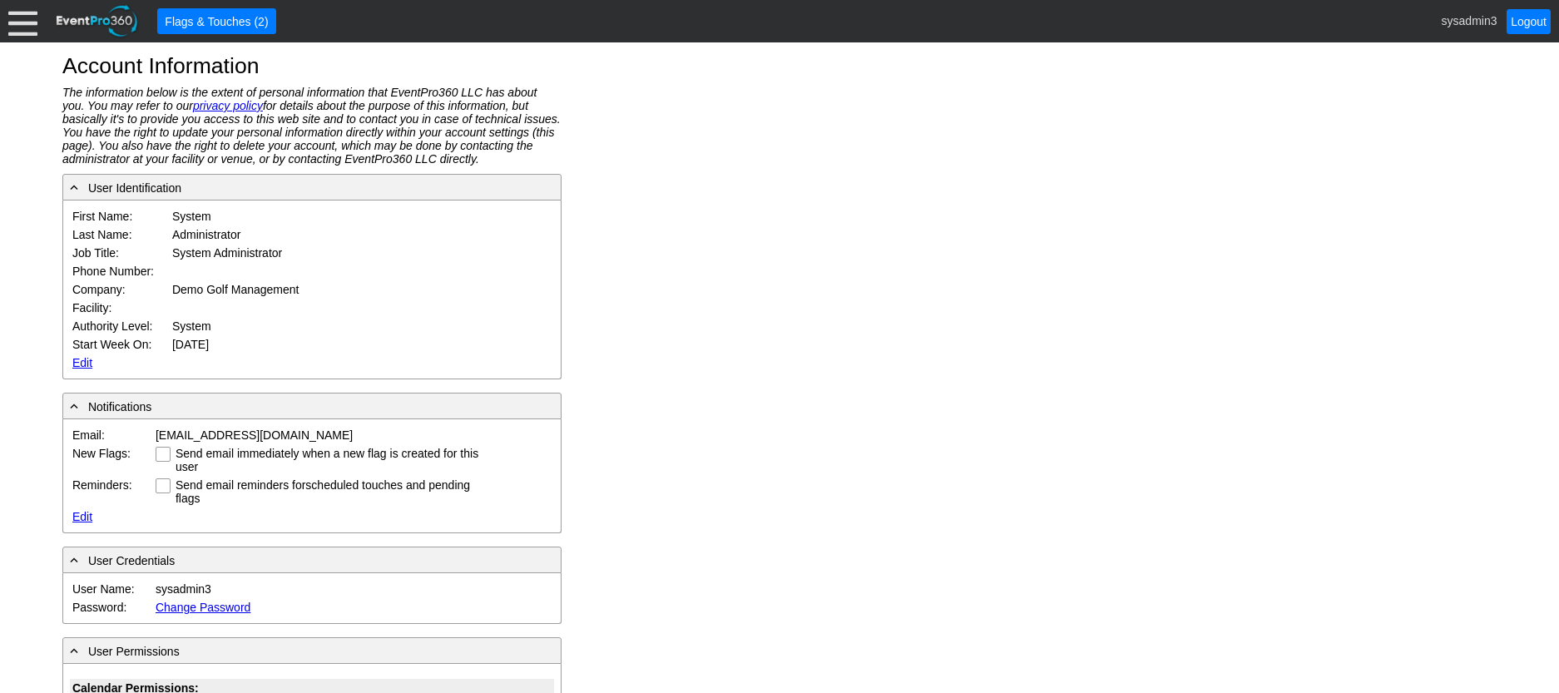
click at [17, 22] on div at bounding box center [22, 21] width 29 height 29
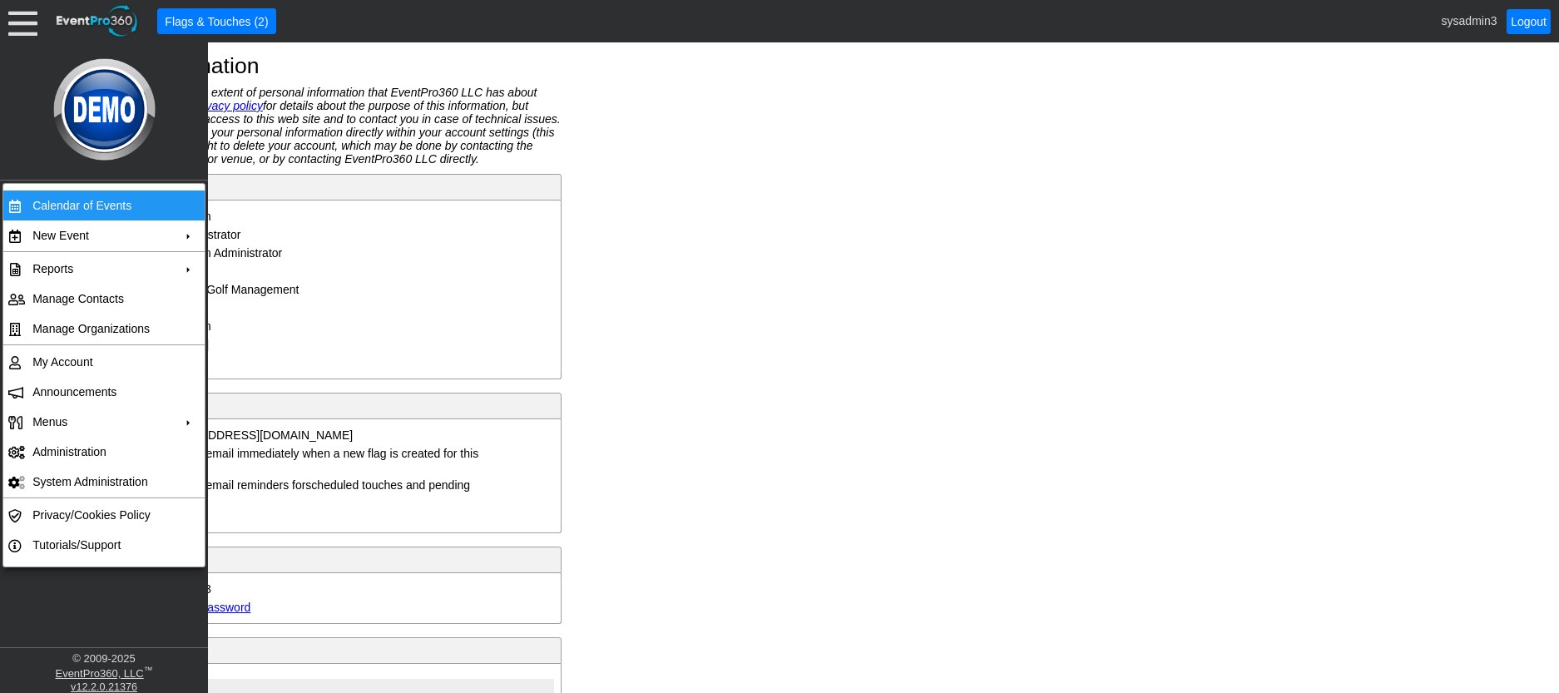
click at [42, 197] on td "Calendar of Events" at bounding box center [100, 205] width 149 height 30
